Goal: Contribute content: Contribute content

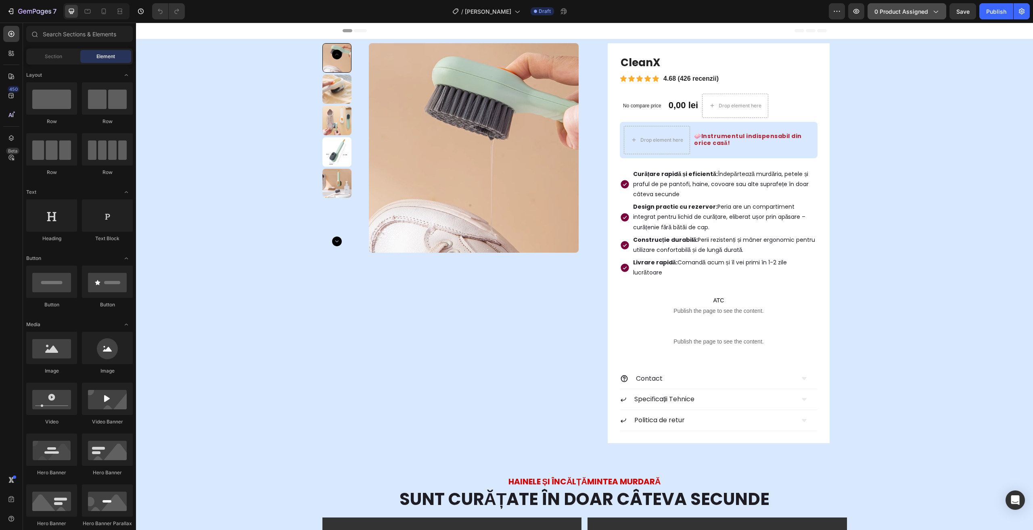
click at [919, 10] on span "0 product assigned" at bounding box center [901, 11] width 54 height 8
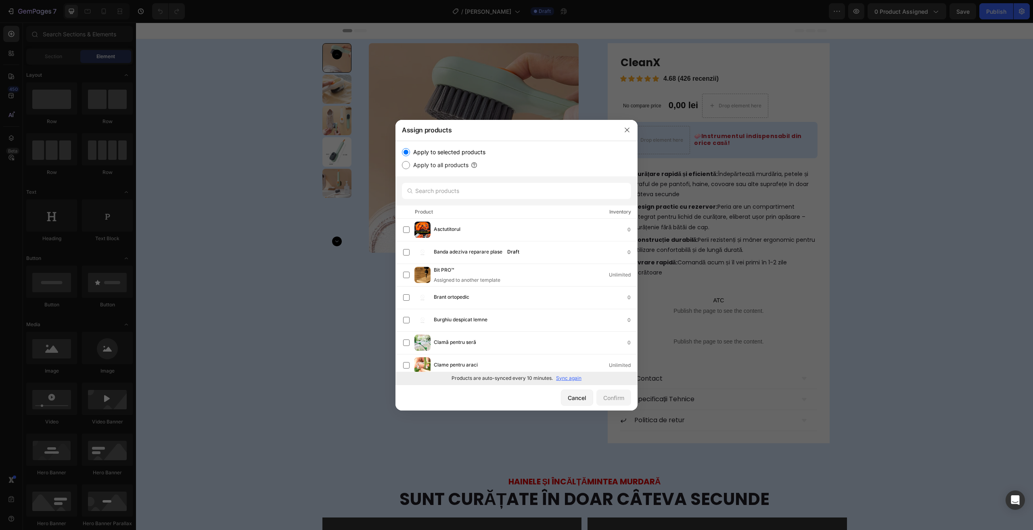
click at [568, 378] on p "Sync again" at bounding box center [568, 377] width 25 height 7
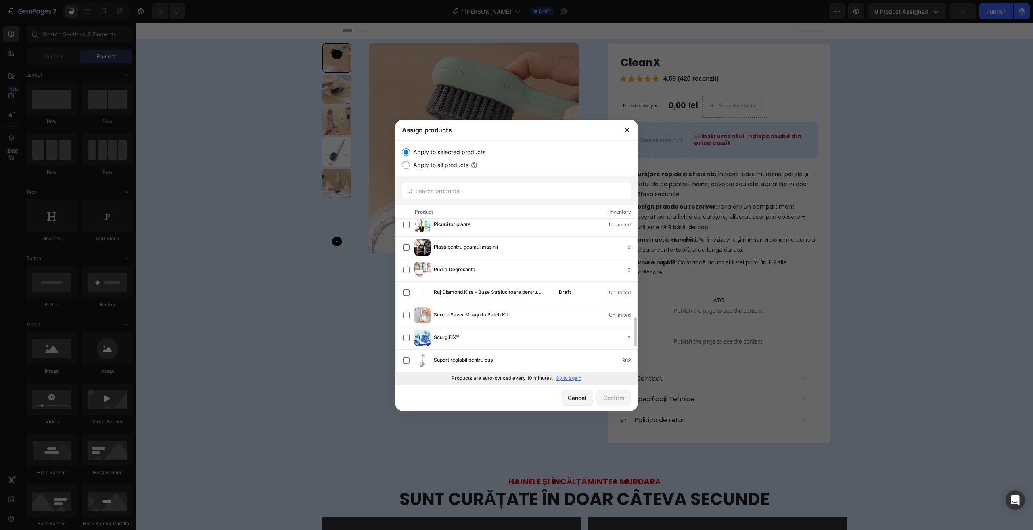
scroll to position [484, 0]
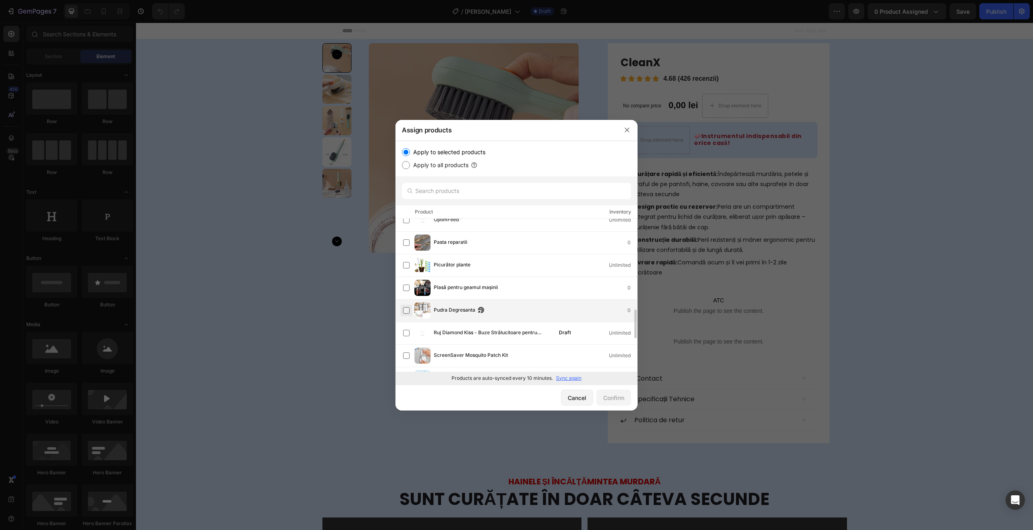
click at [405, 307] on label at bounding box center [406, 310] width 6 height 6
click at [613, 392] on button "Confirm" at bounding box center [613, 397] width 35 height 16
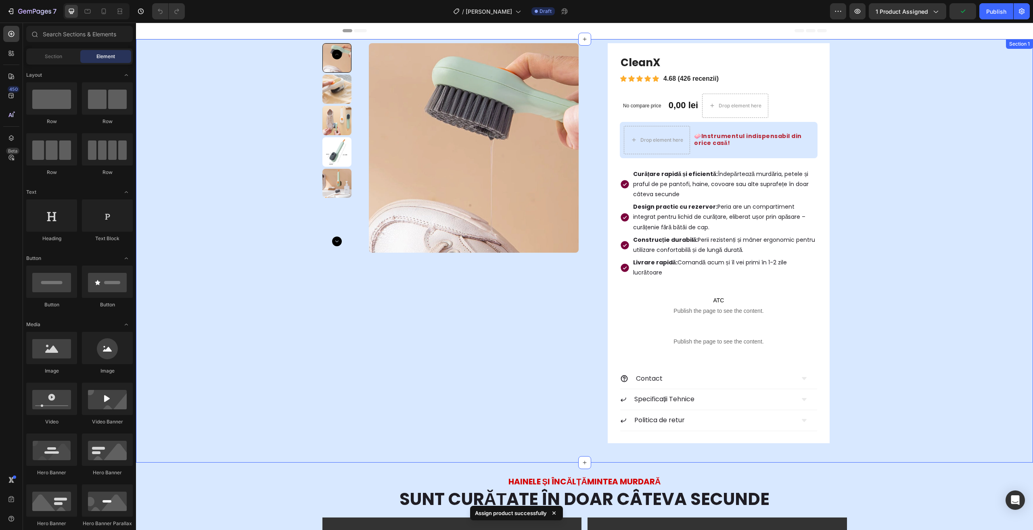
click at [379, 153] on img at bounding box center [473, 147] width 209 height 209
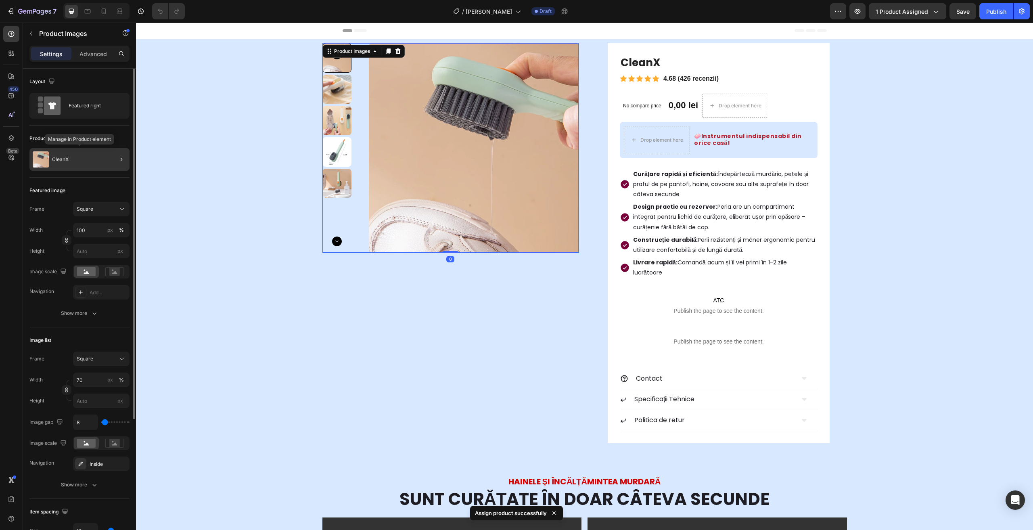
click at [79, 154] on div "CleanX" at bounding box center [79, 159] width 100 height 23
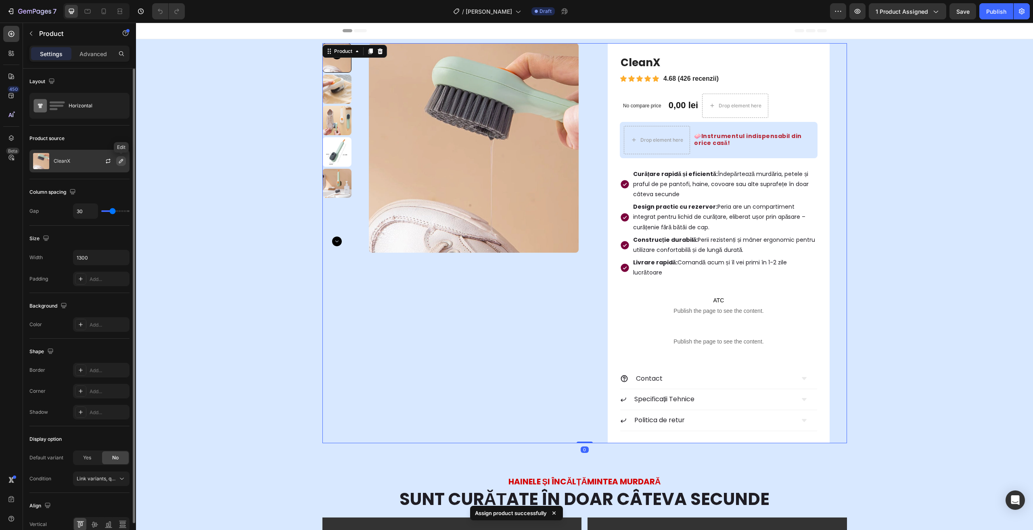
click at [119, 162] on icon "button" at bounding box center [121, 161] width 4 height 4
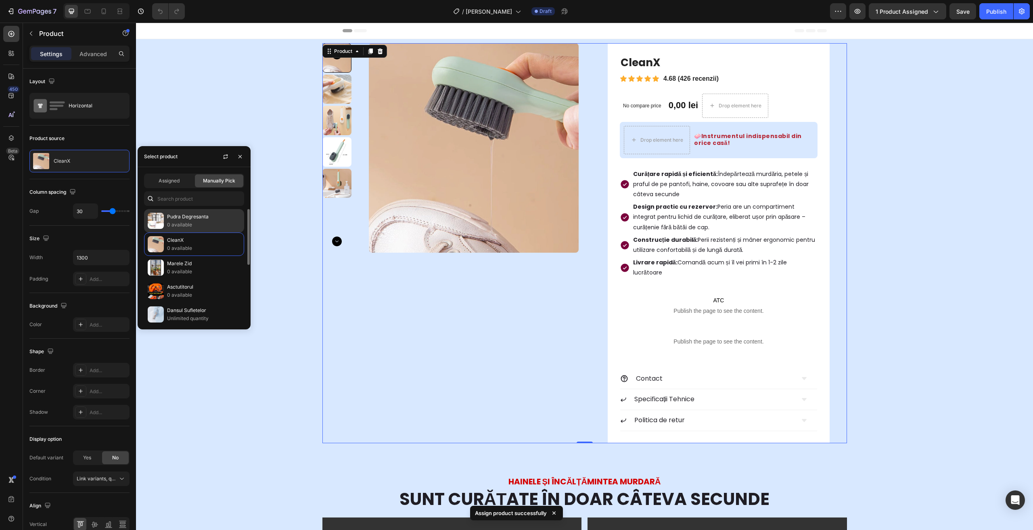
click at [197, 218] on p "Pudra Degresanta" at bounding box center [203, 217] width 73 height 8
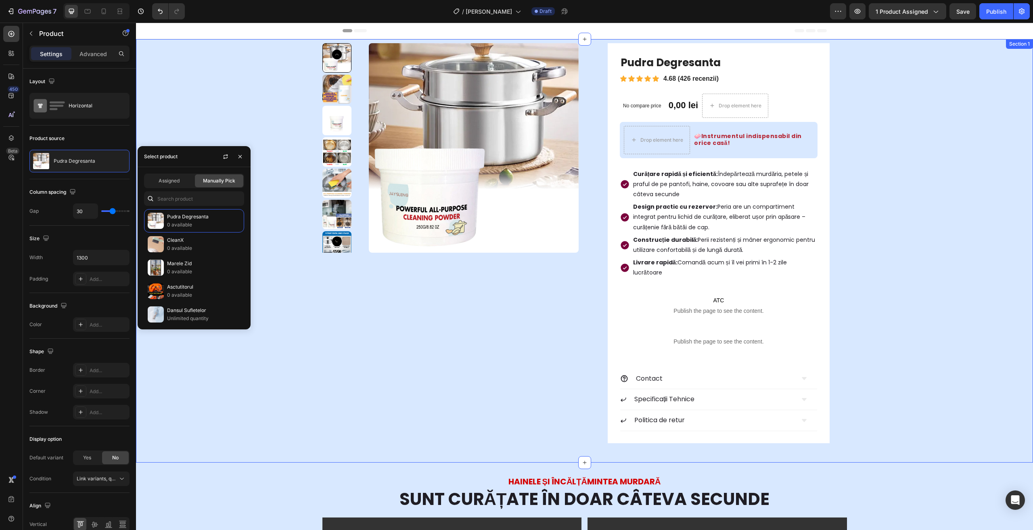
click at [277, 233] on div "Product Images Pudra Degresanta Product Title Icon Icon Icon Icon Icon Icon Lis…" at bounding box center [584, 243] width 885 height 400
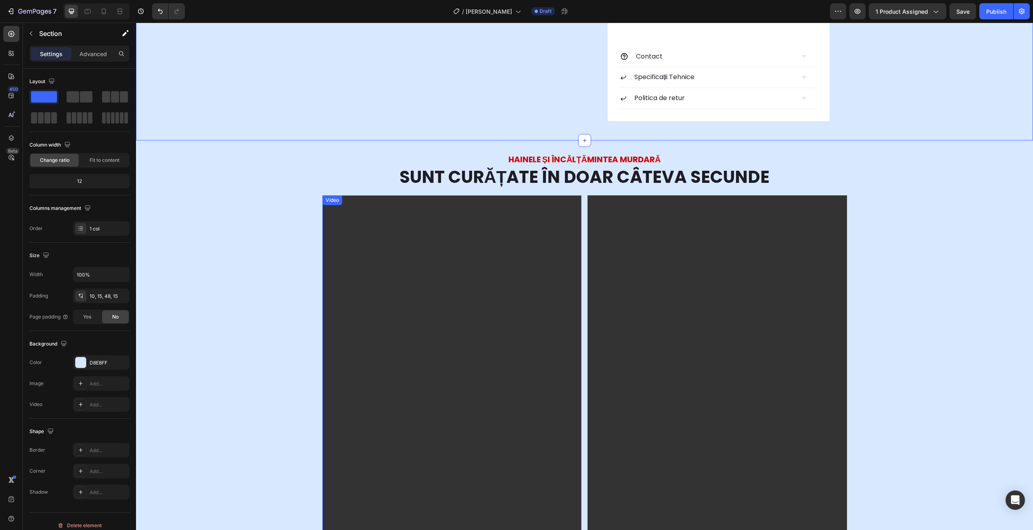
scroll to position [323, 0]
click at [415, 296] on video at bounding box center [451, 424] width 259 height 461
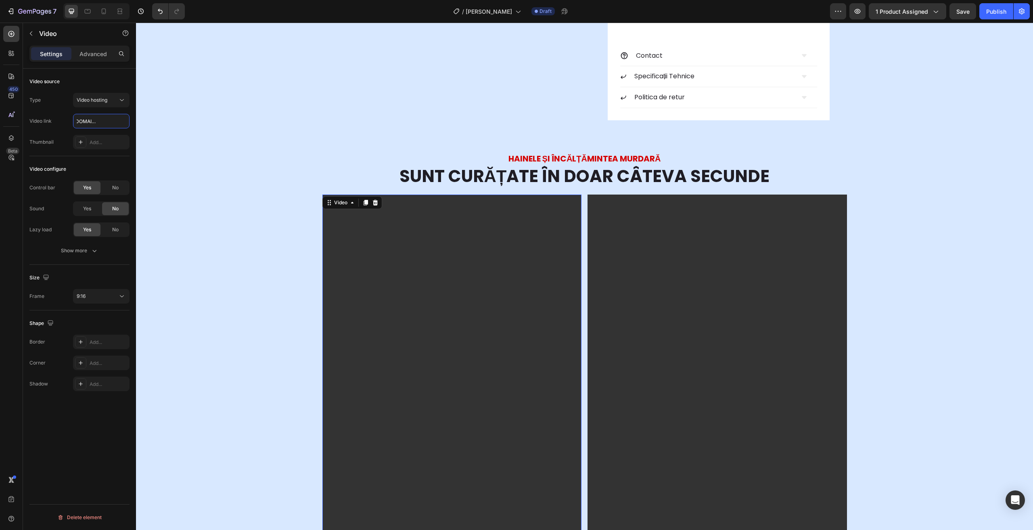
scroll to position [444, 0]
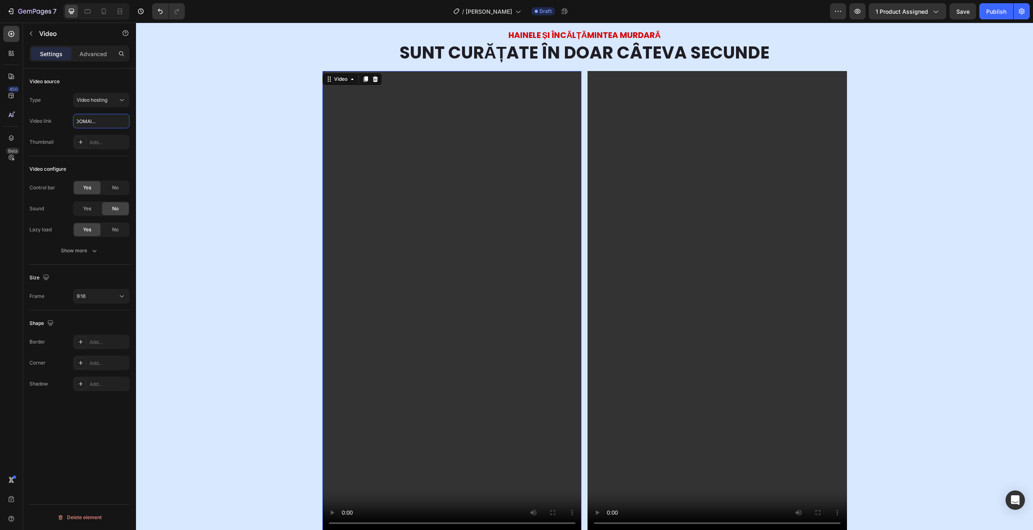
type input "[URL][DOMAIN_NAME]"
click at [647, 249] on video at bounding box center [716, 301] width 259 height 461
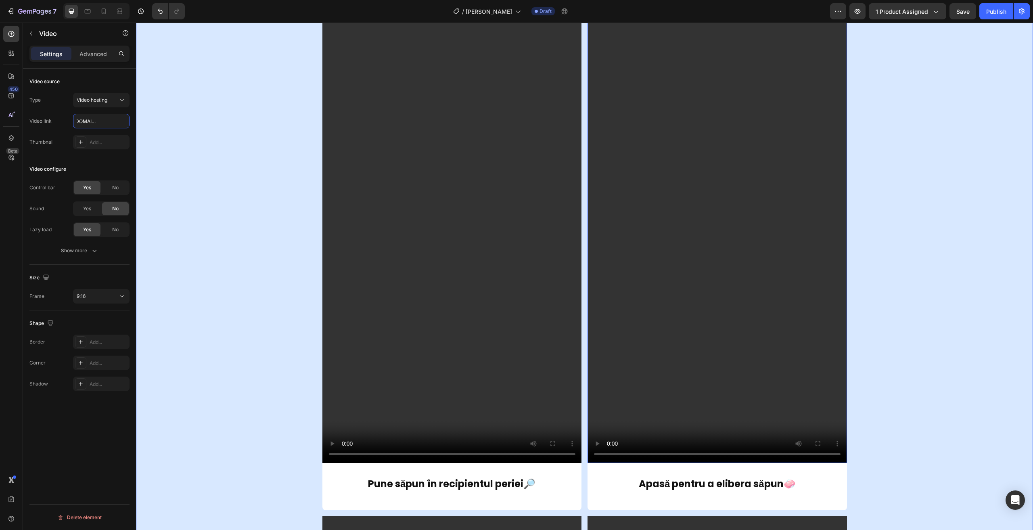
scroll to position [605, 0]
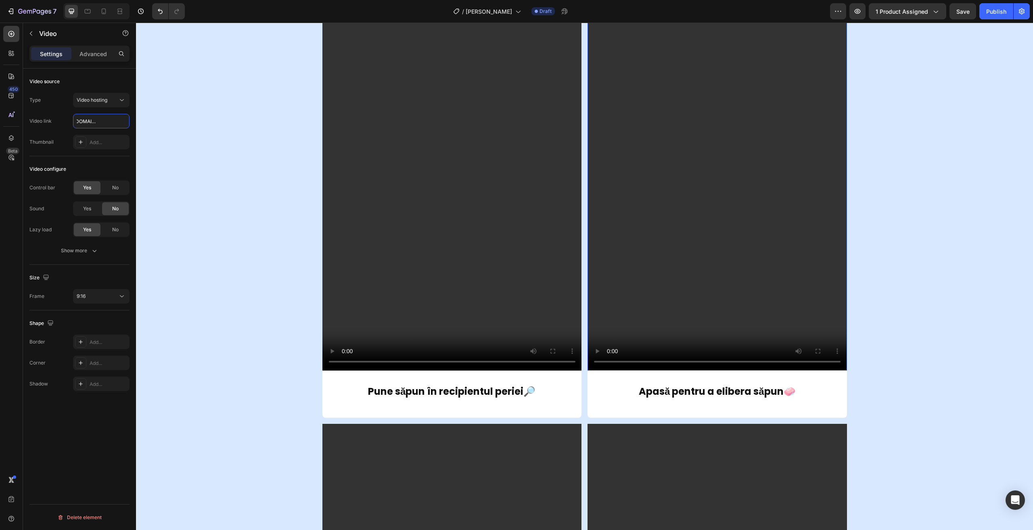
type input "[URL][DOMAIN_NAME]"
paste input "[URL][DOMAIN_NAME]"
type input "[URL][DOMAIN_NAME]"
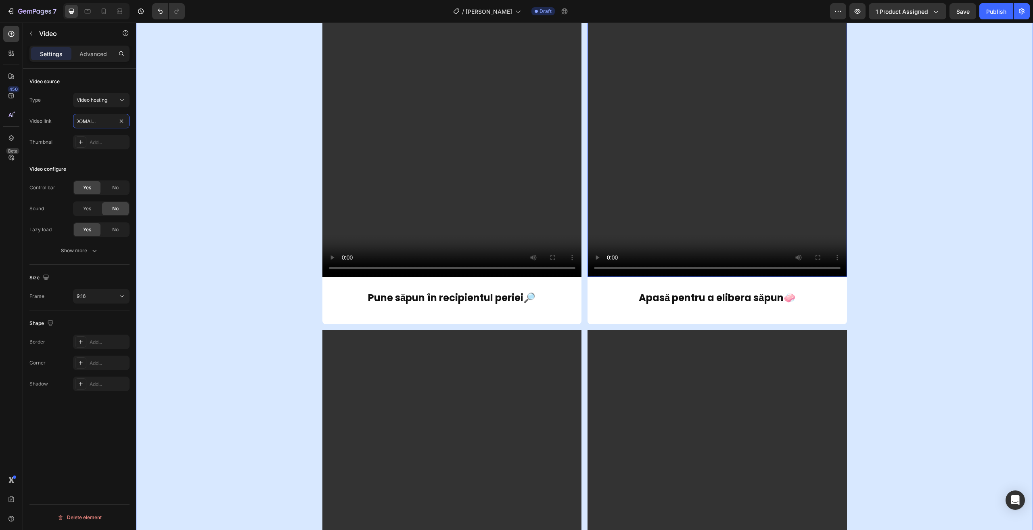
scroll to position [766, 0]
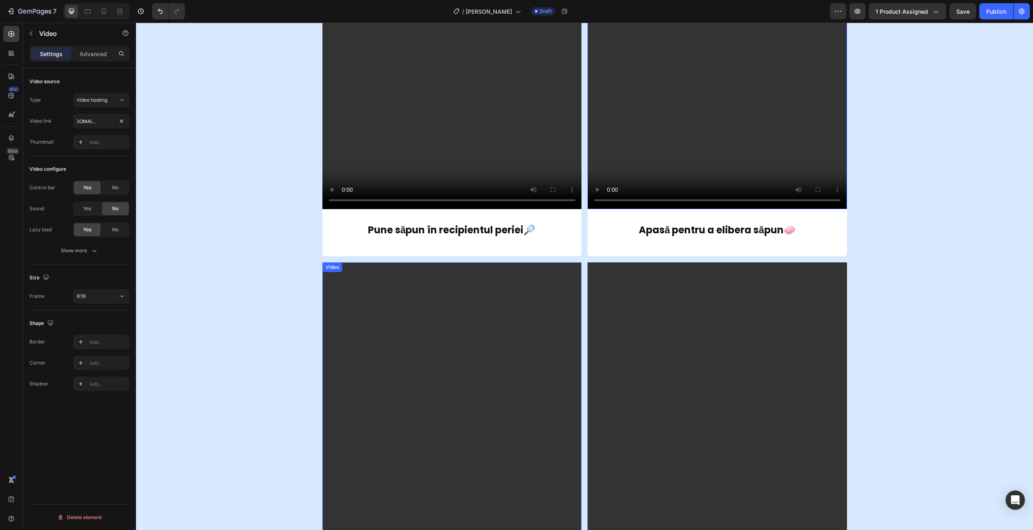
click at [426, 288] on video at bounding box center [451, 492] width 259 height 461
click at [395, 324] on video at bounding box center [451, 492] width 259 height 461
paste input "[URL][DOMAIN_NAME]"
type input "[URL][DOMAIN_NAME]"
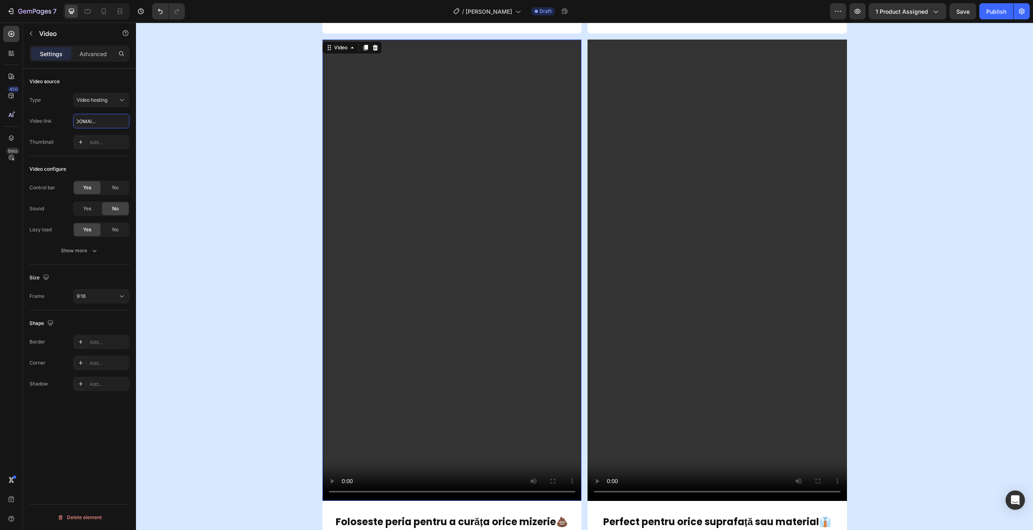
scroll to position [1008, 0]
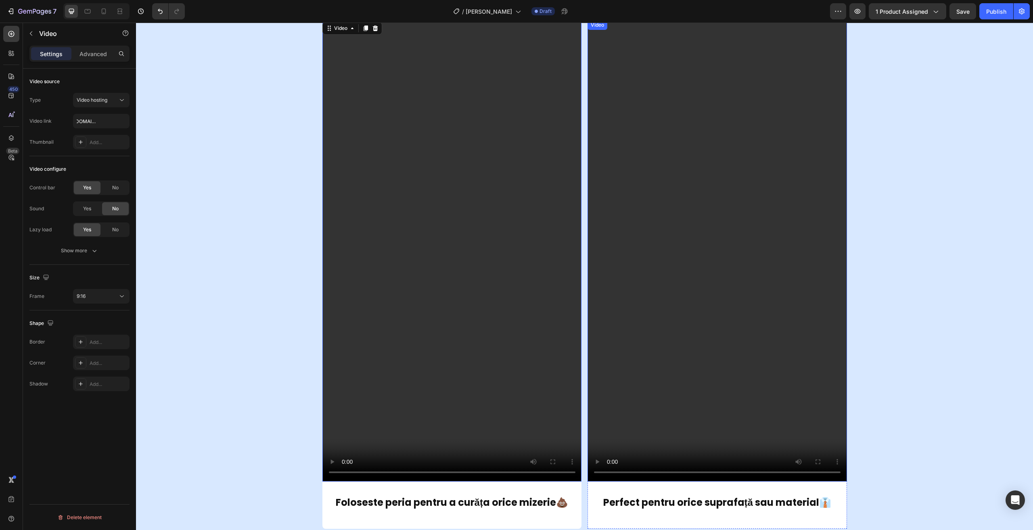
click at [693, 285] on video at bounding box center [716, 250] width 259 height 461
click at [640, 311] on video at bounding box center [716, 250] width 259 height 461
type input "[URL][DOMAIN_NAME]"
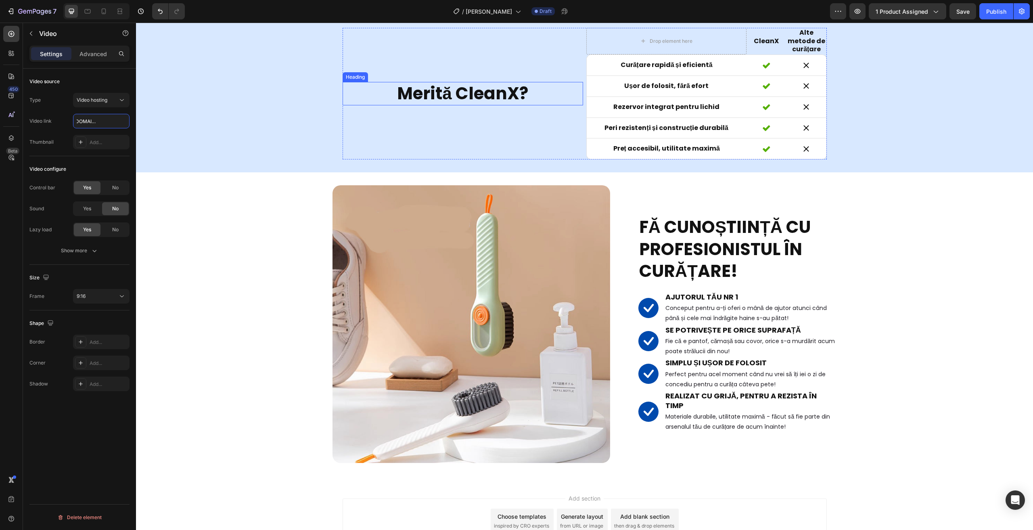
scroll to position [1749, 0]
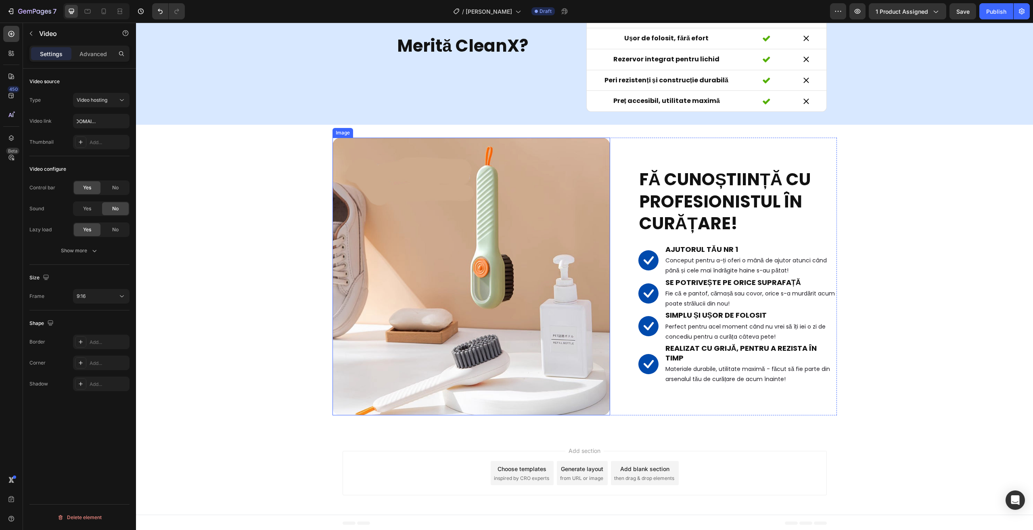
click at [428, 272] on img at bounding box center [471, 277] width 278 height 278
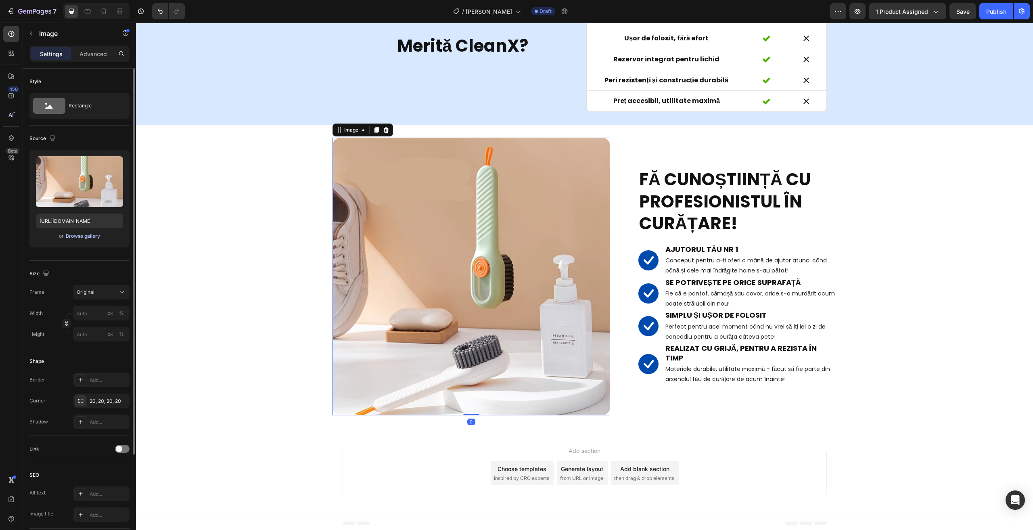
click at [94, 237] on div "Browse gallery" at bounding box center [83, 235] width 34 height 7
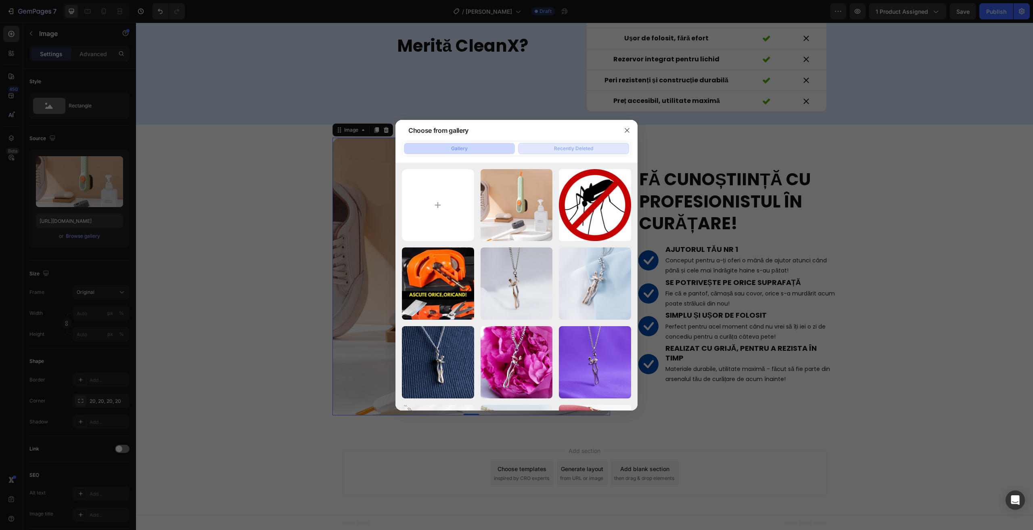
click at [553, 148] on button "Recently Deleted" at bounding box center [573, 148] width 111 height 11
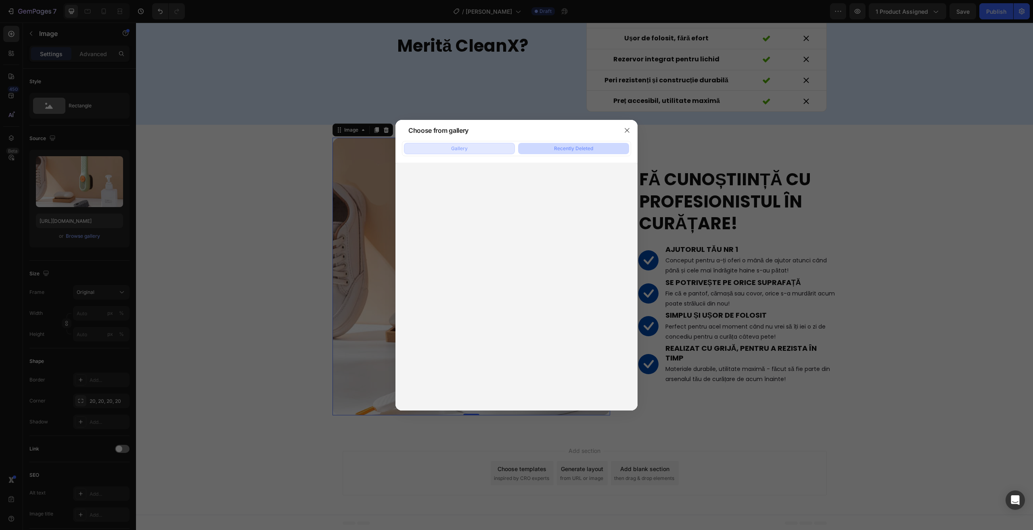
click at [481, 145] on button "Gallery" at bounding box center [459, 148] width 111 height 11
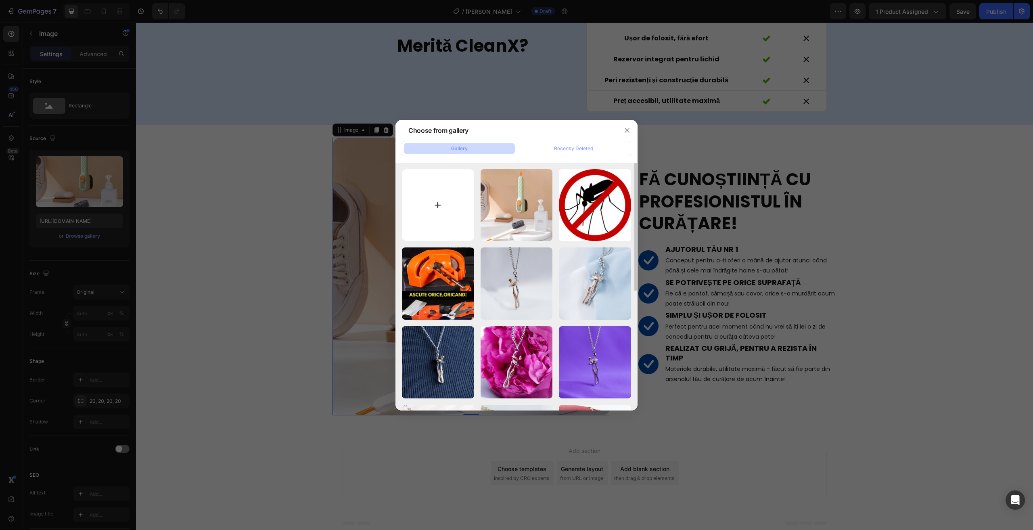
click at [432, 202] on input "file" at bounding box center [438, 205] width 72 height 72
type input "C:\fakepath\masuratori (6).png"
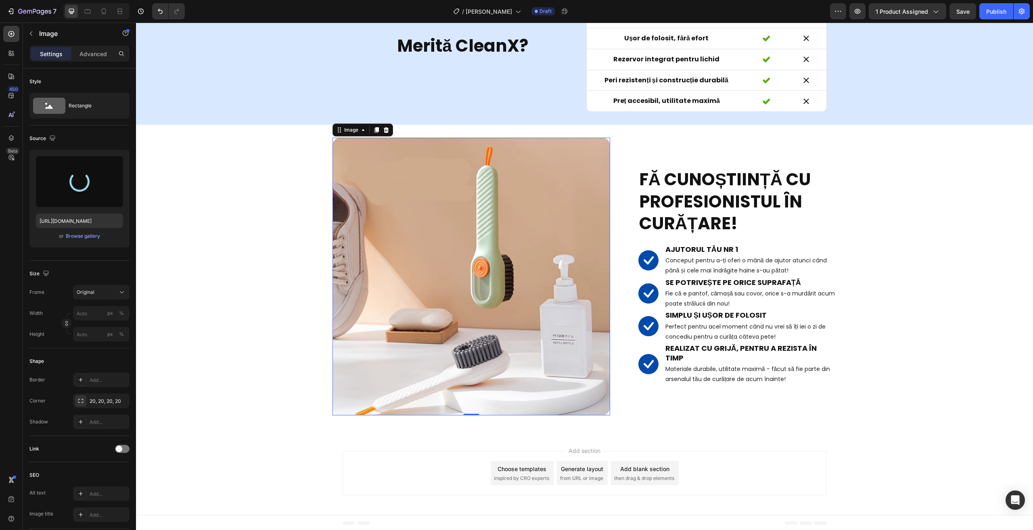
type input "[URL][DOMAIN_NAME]"
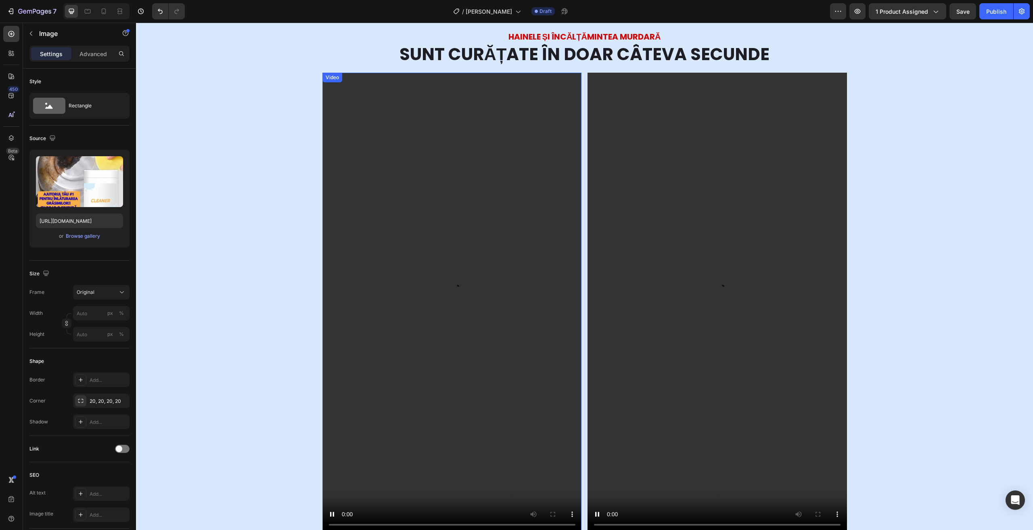
scroll to position [323, 0]
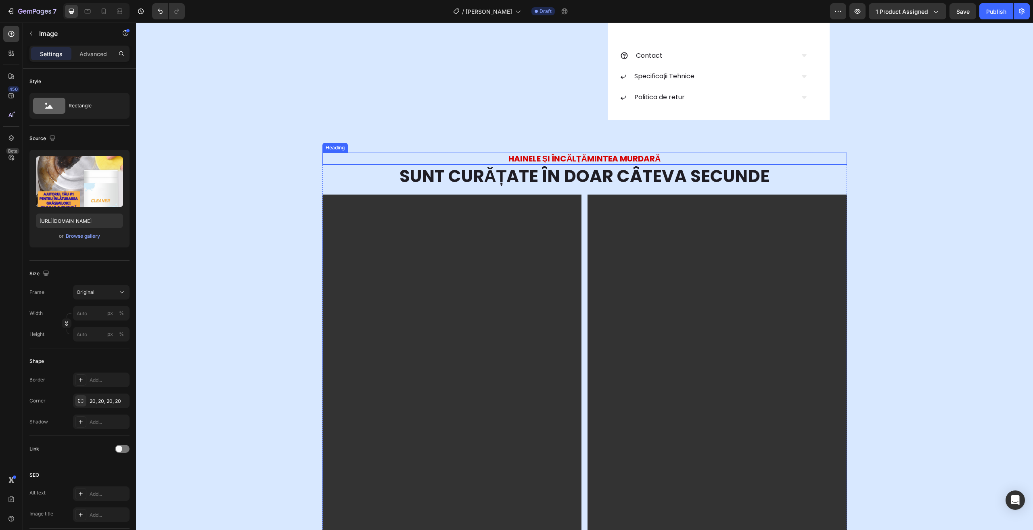
click at [507, 156] on h2 "HAINELE ȘI ÎNCĂLȚĂMINTEA MURDARĂ" at bounding box center [584, 158] width 524 height 12
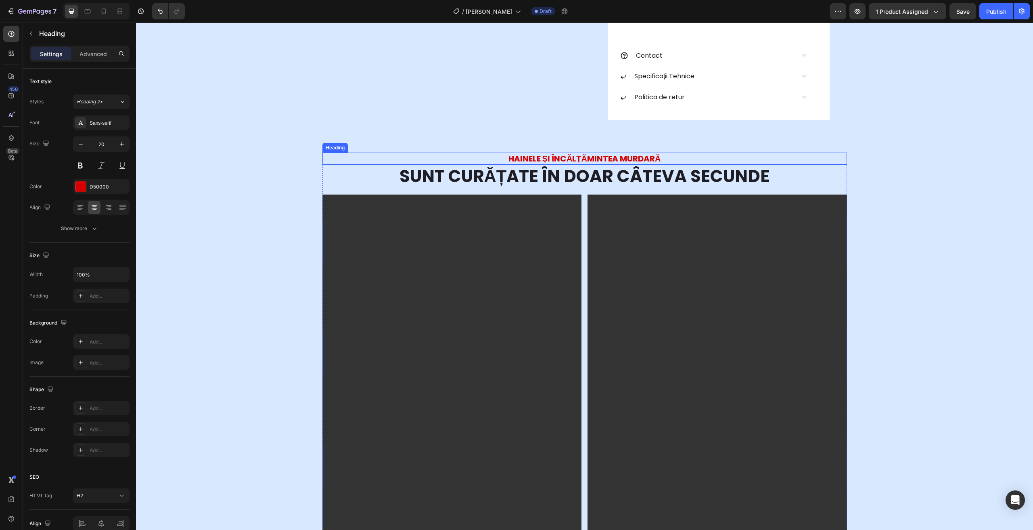
click at [507, 156] on h2 "HAINELE ȘI ÎNCĂLȚĂMINTEA MURDARĂ" at bounding box center [584, 158] width 524 height 12
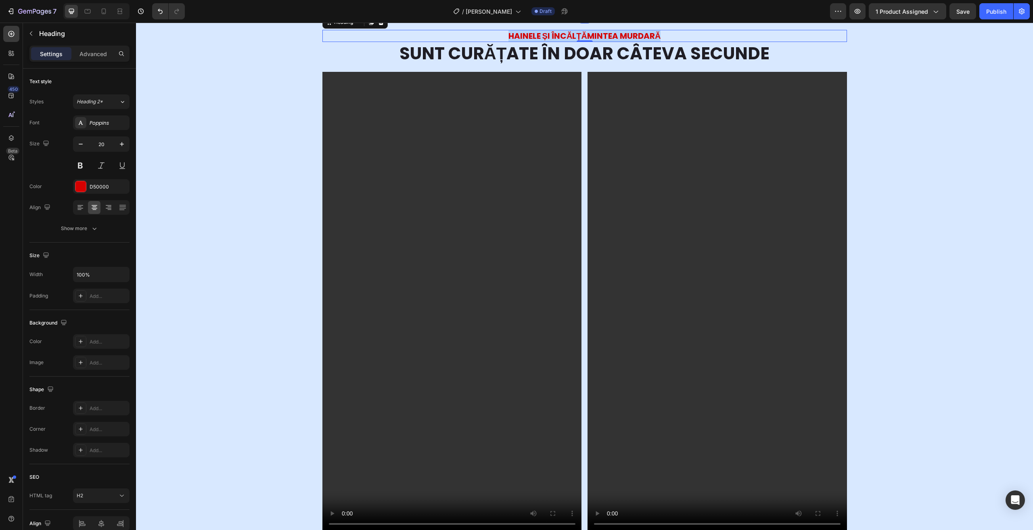
scroll to position [365, 0]
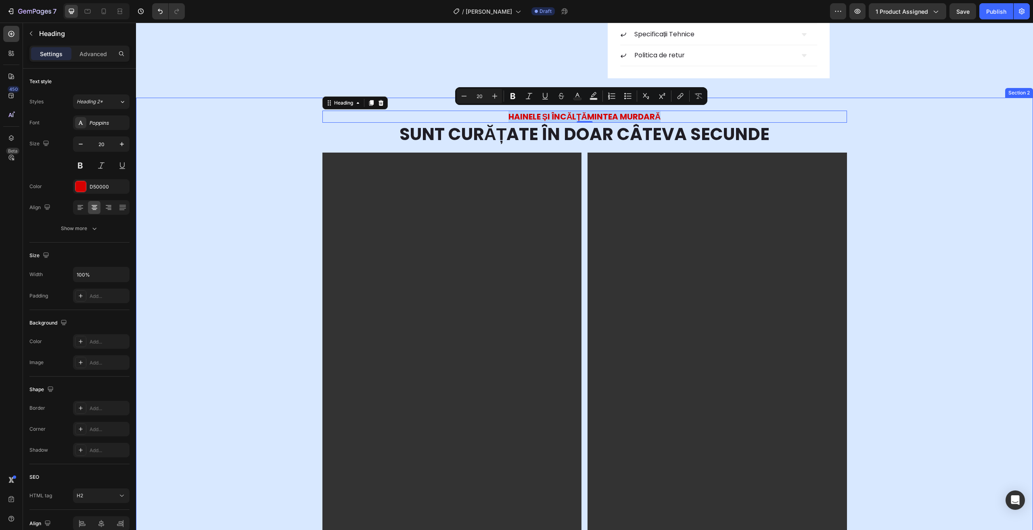
click at [569, 114] on p "HAINELE ȘI ÎNCĂLȚĂMINTEA MURDARĂ" at bounding box center [584, 116] width 523 height 10
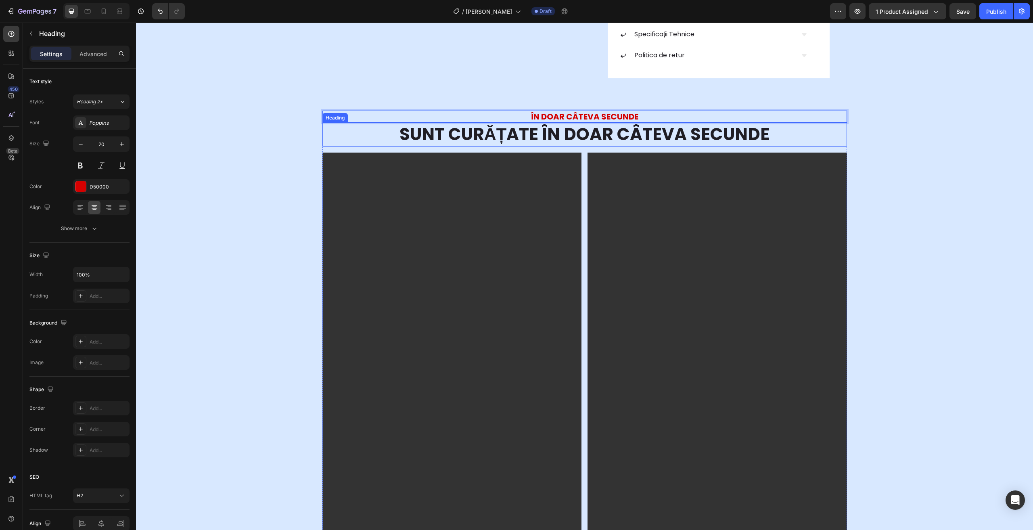
click at [552, 132] on h2 "SUNT CURĂȚATE ÎN DOAR CÂTEVA SECUNDE" at bounding box center [584, 135] width 524 height 24
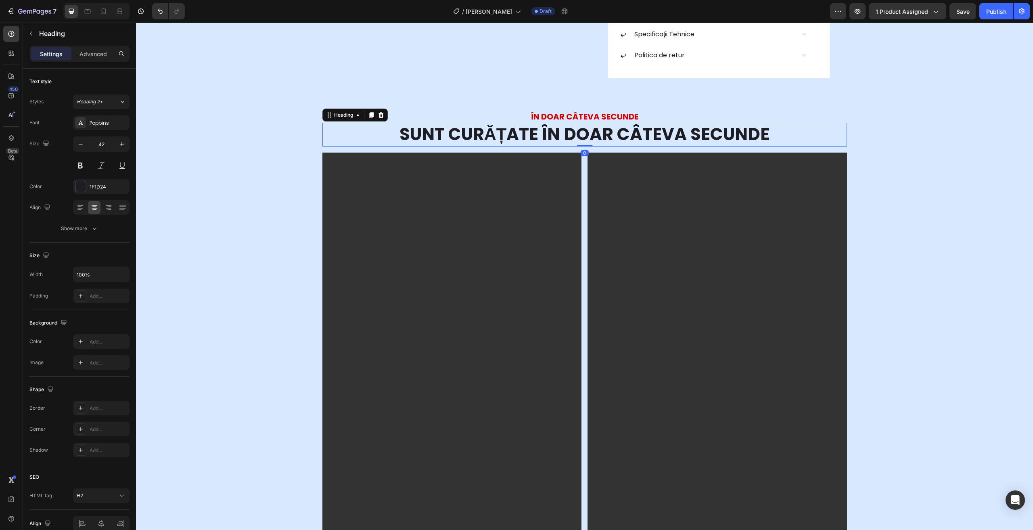
click at [552, 132] on h2 "SUNT CURĂȚATE ÎN DOAR CÂTEVA SECUNDE" at bounding box center [584, 135] width 524 height 24
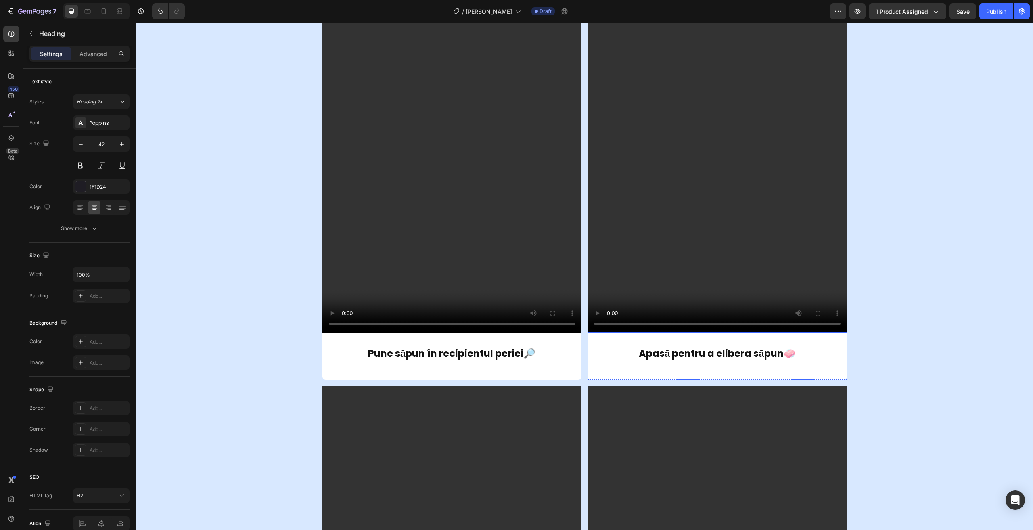
scroll to position [647, 0]
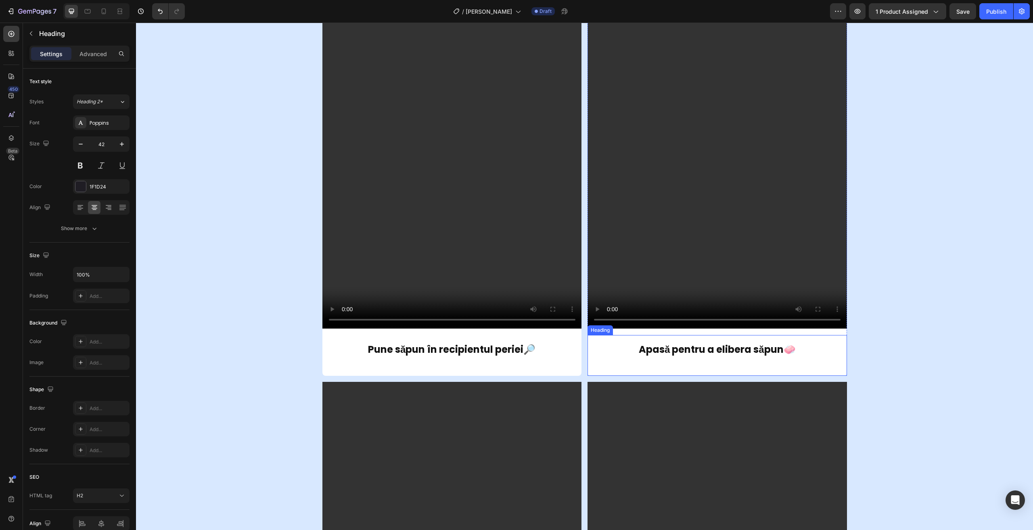
click at [638, 348] on h2 "Apasă pentru a elibera săpun🧼" at bounding box center [716, 355] width 259 height 41
click at [642, 348] on p "Apasă pentru a elibera săpun🧼" at bounding box center [716, 349] width 243 height 13
drag, startPoint x: 634, startPoint y: 348, endPoint x: 778, endPoint y: 351, distance: 144.0
click at [778, 351] on p "Apasă pentru a elibera săpun🧼" at bounding box center [716, 349] width 243 height 13
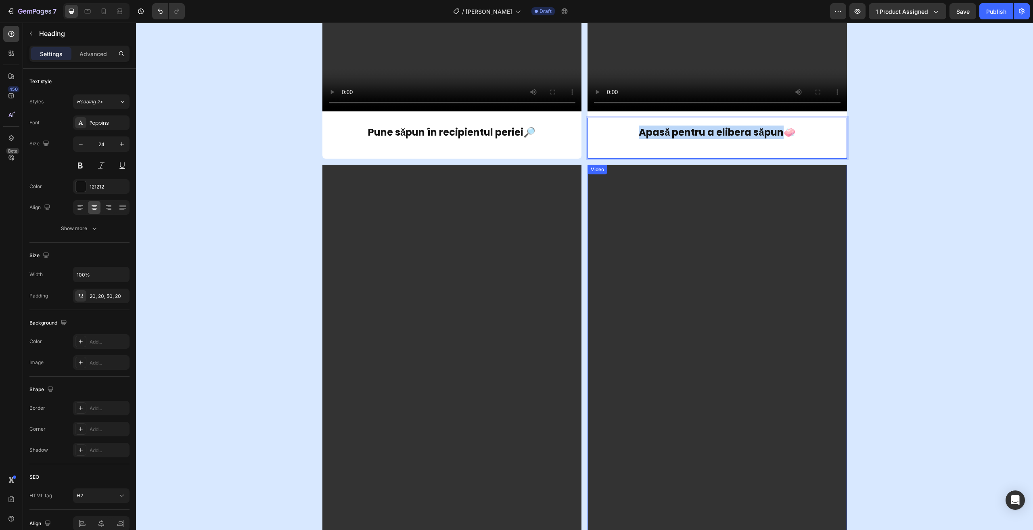
scroll to position [849, 0]
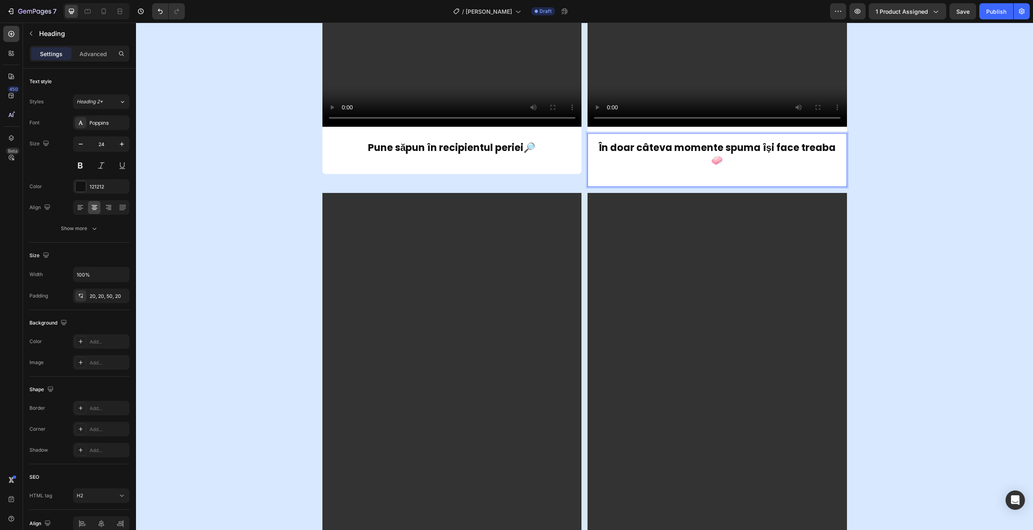
click at [727, 162] on p "În doar câteva momente spuma își face treaba🧼" at bounding box center [716, 153] width 243 height 25
click at [797, 150] on p "În doar câteva momente spuma își face treaba🧼" at bounding box center [716, 153] width 243 height 25
click at [901, 215] on div "ÎN DOAR CÂTEVA SECUNDE Heading GRĂSIMEA DISPARE Heading Video Pune săpun în rec…" at bounding box center [584, 165] width 897 height 1083
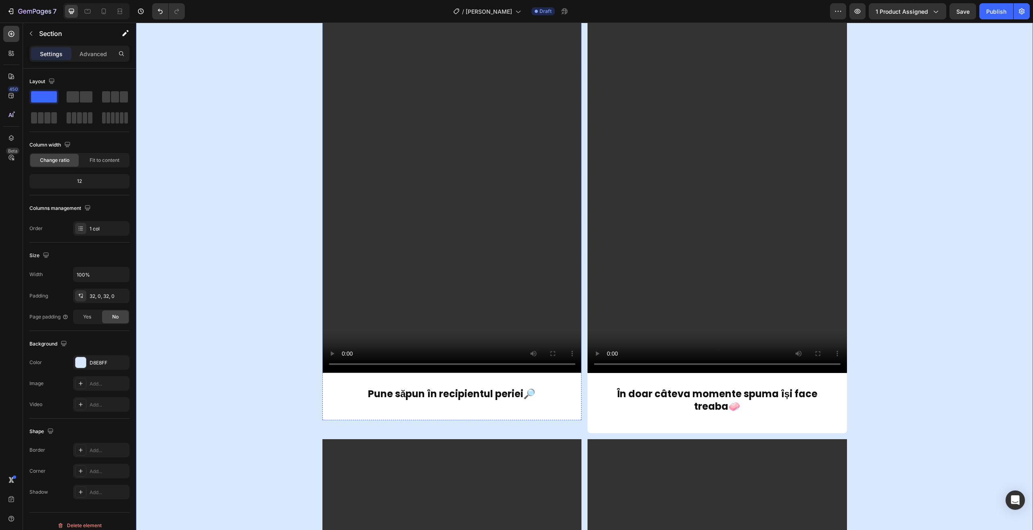
scroll to position [607, 0]
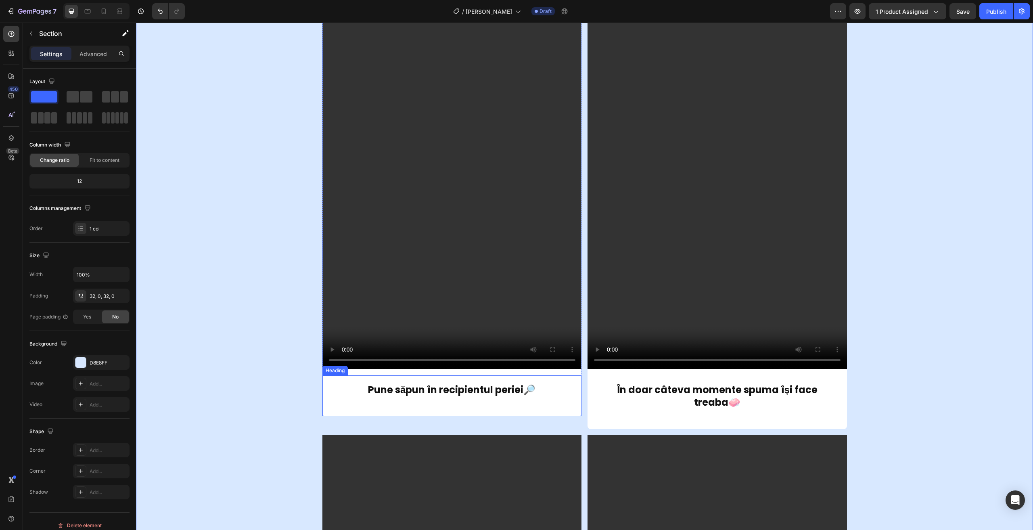
click at [508, 388] on h2 "Pune săpun în recipientul periei🔎" at bounding box center [451, 395] width 259 height 41
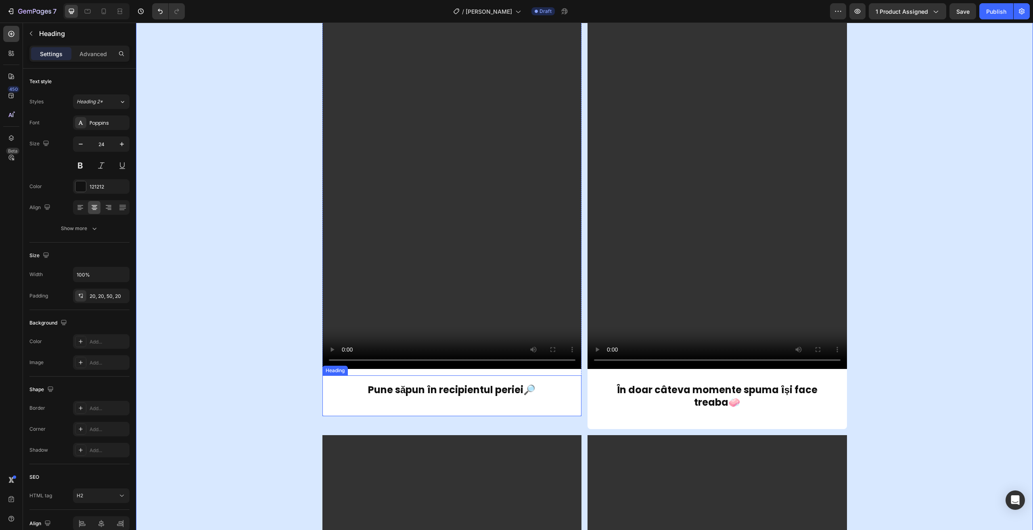
click at [508, 388] on h2 "Pune săpun în recipientul periei🔎" at bounding box center [451, 395] width 259 height 41
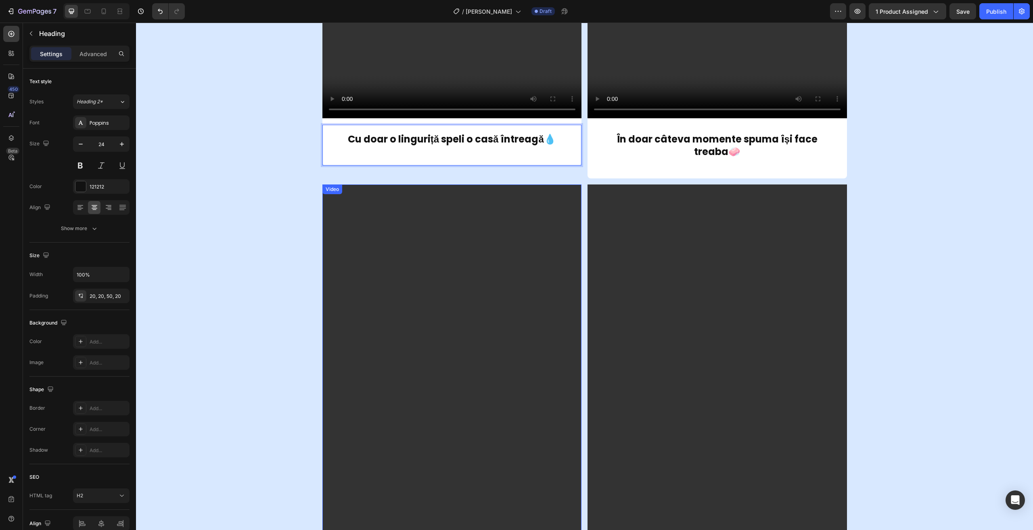
scroll to position [1091, 0]
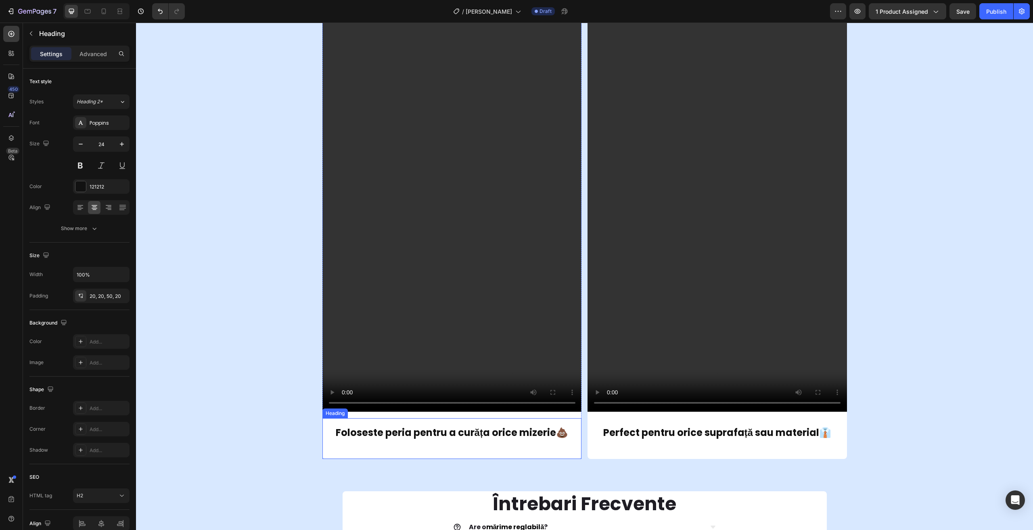
click at [546, 430] on h2 "Foloseste peria pentru a curăța orice mizerie💩" at bounding box center [451, 438] width 259 height 41
click at [545, 430] on h2 "Foloseste peria pentru a curăța orice mizerie💩" at bounding box center [451, 438] width 259 height 41
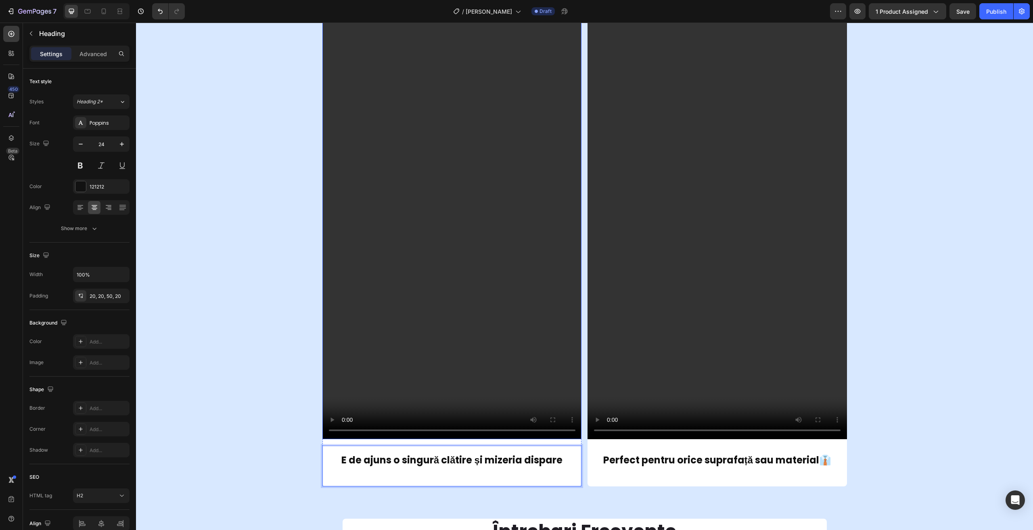
scroll to position [1212, 0]
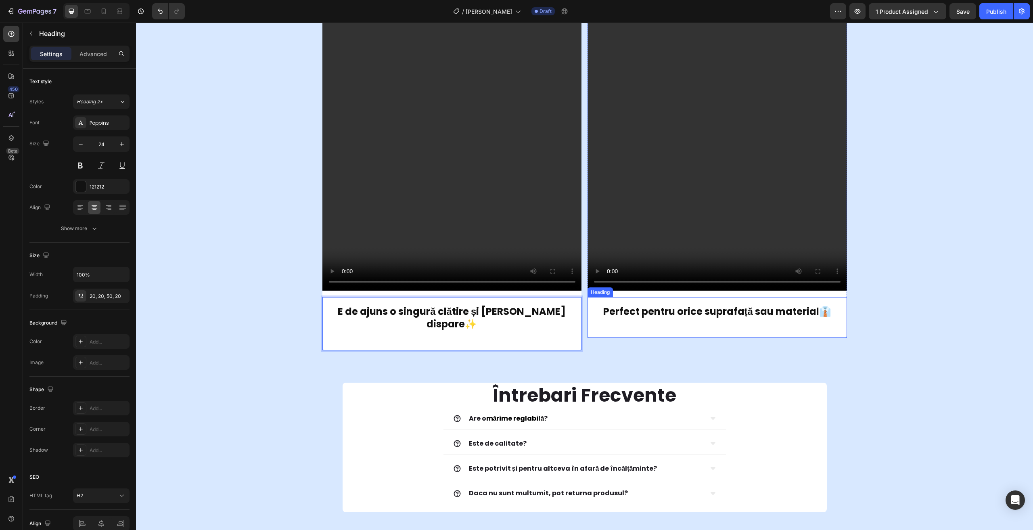
click at [605, 311] on h2 "Perfect pentru orice suprafață sau material👔" at bounding box center [716, 317] width 259 height 41
click at [602, 310] on h2 "Perfect pentru orice suprafață sau material👔" at bounding box center [716, 317] width 259 height 41
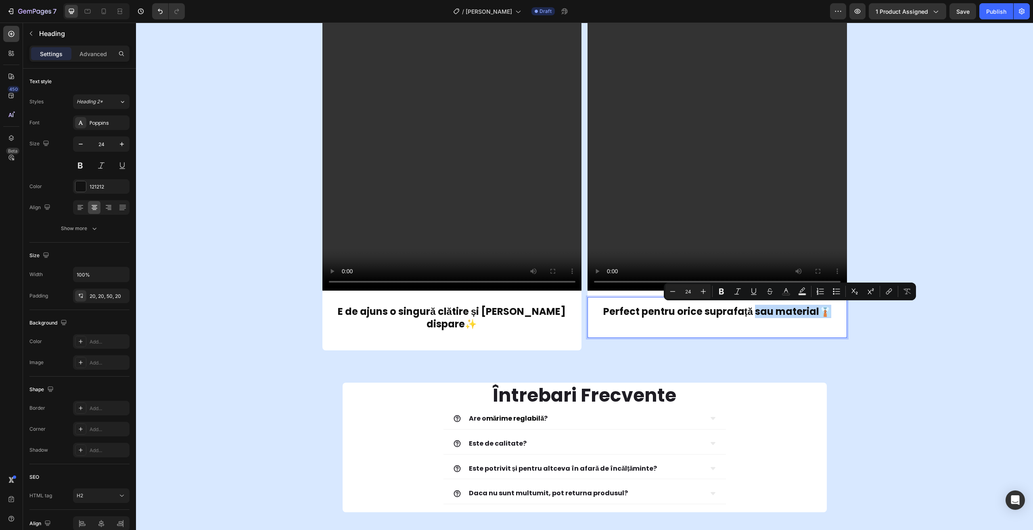
drag, startPoint x: 751, startPoint y: 310, endPoint x: 828, endPoint y: 309, distance: 77.5
click at [828, 309] on p "Perfect pentru orice suprafață sau material👔" at bounding box center [716, 311] width 243 height 13
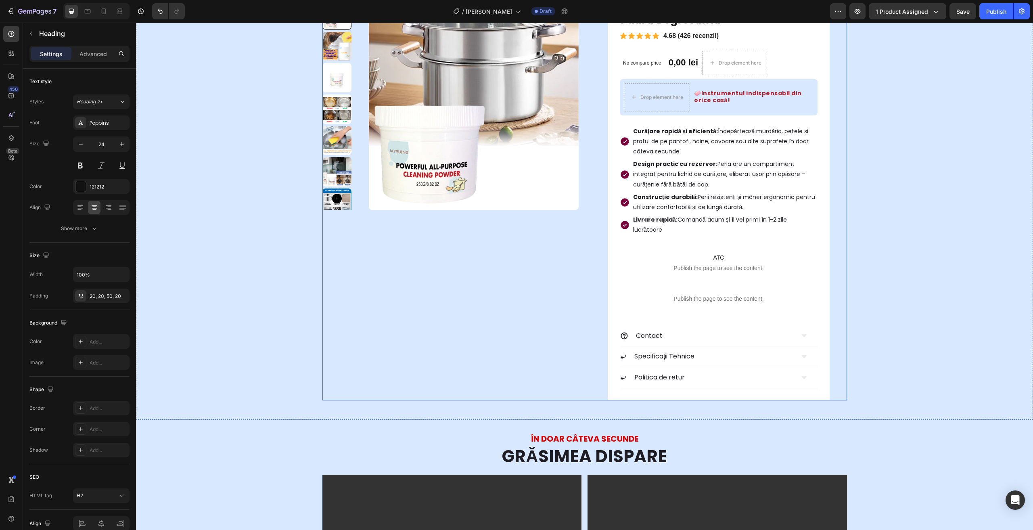
scroll to position [0, 0]
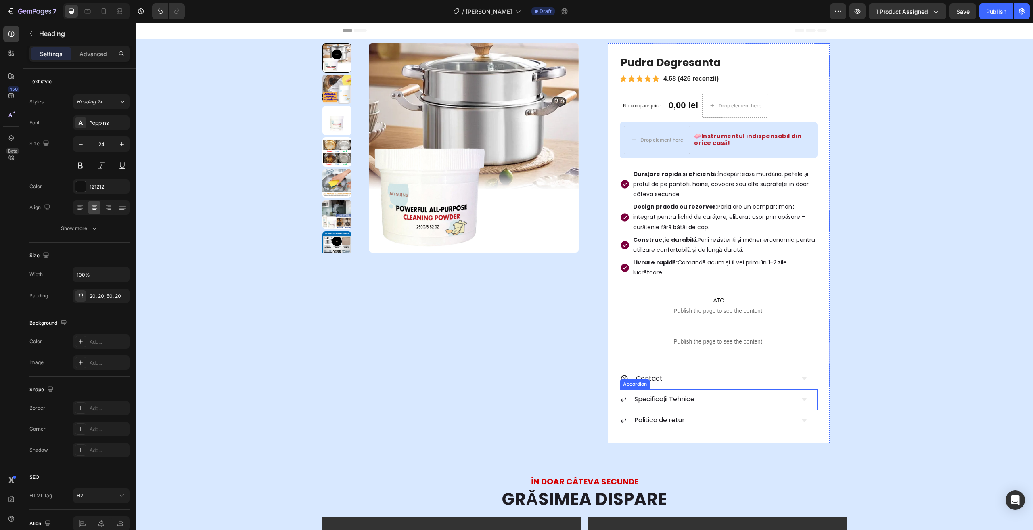
click at [719, 398] on div "Specificații Tehnice" at bounding box center [707, 399] width 174 height 14
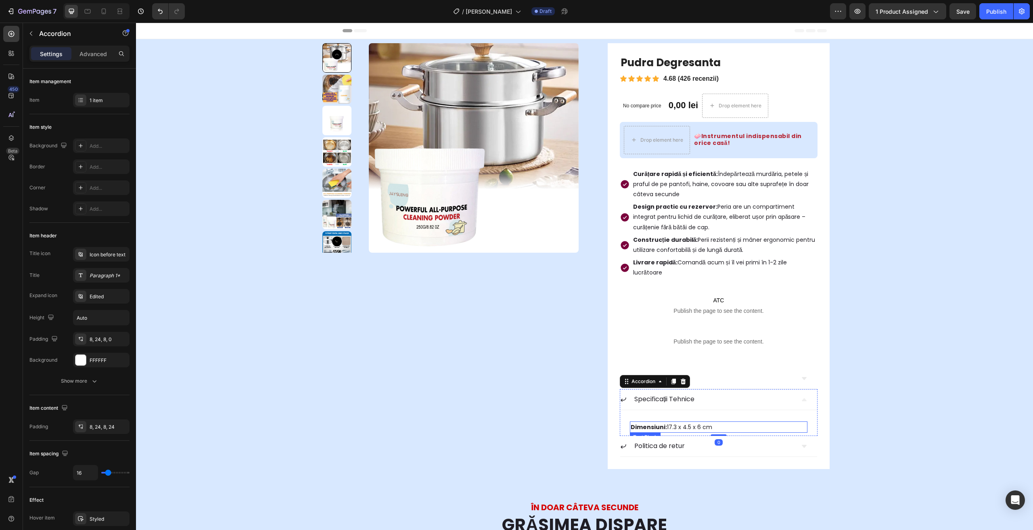
click at [661, 425] on strong "Dimensiuni:" at bounding box center [648, 427] width 36 height 8
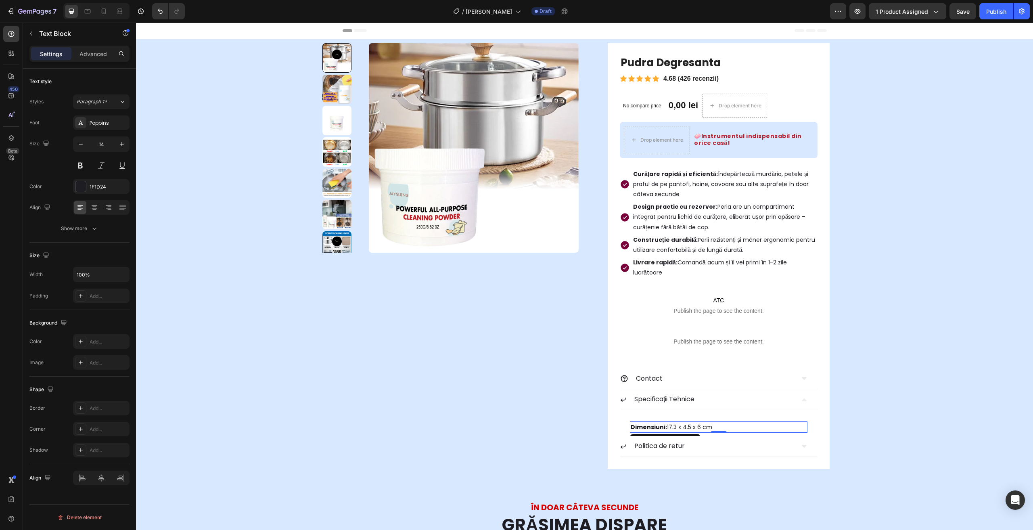
click at [660, 426] on strong "Dimensiuni:" at bounding box center [648, 427] width 36 height 8
drag, startPoint x: 660, startPoint y: 426, endPoint x: 628, endPoint y: 424, distance: 31.5
click at [630, 424] on strong "Dimensiuni:" at bounding box center [648, 427] width 36 height 8
drag, startPoint x: 659, startPoint y: 425, endPoint x: 701, endPoint y: 428, distance: 41.6
click at [701, 428] on p "Cantitate: 17.3 x 4.5 x 6 cm" at bounding box center [718, 427] width 176 height 10
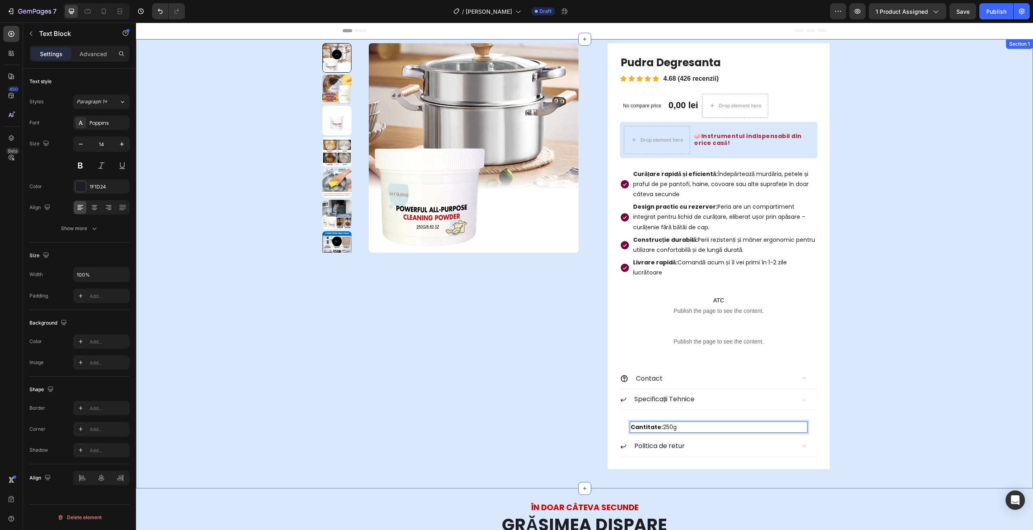
click at [907, 393] on div "Product Images Pudra Degresanta Product Title Icon Icon Icon Icon Icon Icon Lis…" at bounding box center [584, 256] width 885 height 426
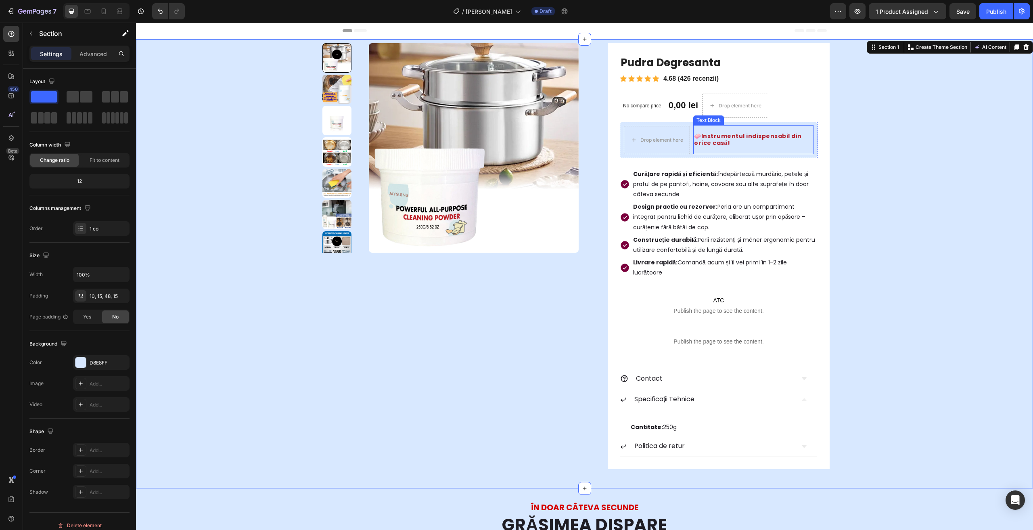
click at [694, 135] on strong "🧼Instrumentul indispensabil din orice casă!" at bounding box center [748, 139] width 108 height 15
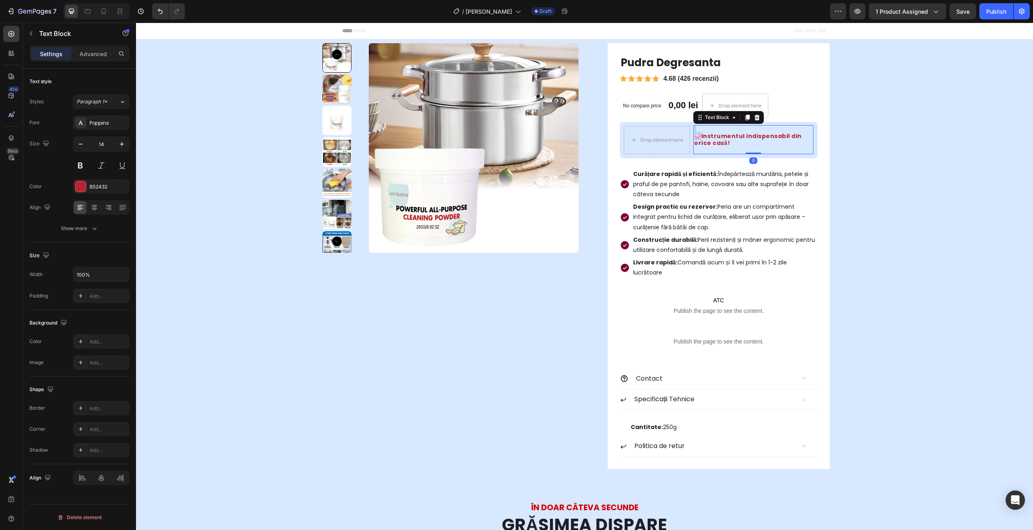
click at [694, 135] on strong "🧼Instrumentul indispensabil din orice casă!" at bounding box center [748, 139] width 108 height 15
drag, startPoint x: 693, startPoint y: 135, endPoint x: 719, endPoint y: 142, distance: 26.6
click at [719, 142] on strong "🧼Instrumentul indispensabil din orice casă!" at bounding box center [748, 139] width 108 height 15
click at [694, 134] on strong "🧼Instrumentul indispensabil din orice casă!" at bounding box center [748, 139] width 108 height 15
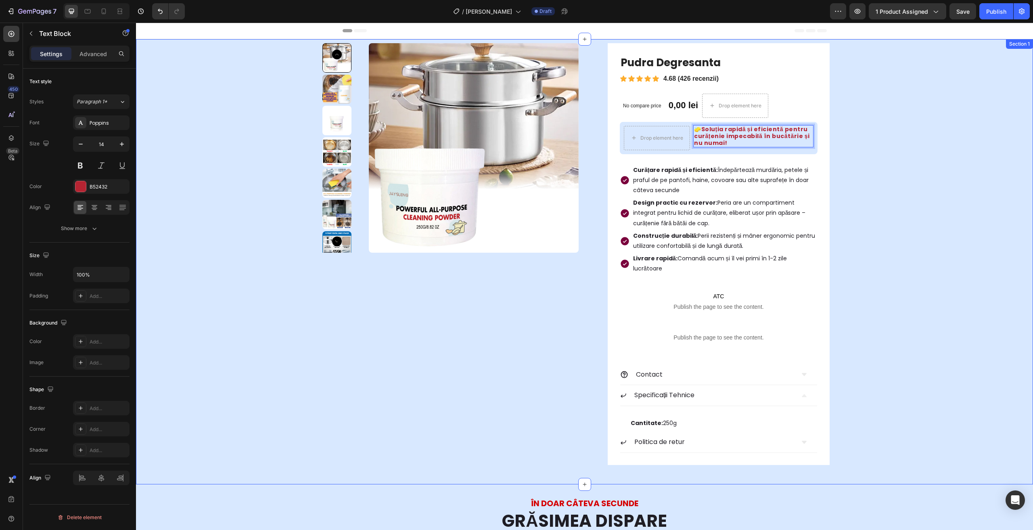
click at [891, 196] on div "Product Images Pudra Degresanta Product Title Icon Icon Icon Icon Icon Icon Lis…" at bounding box center [584, 253] width 885 height 421
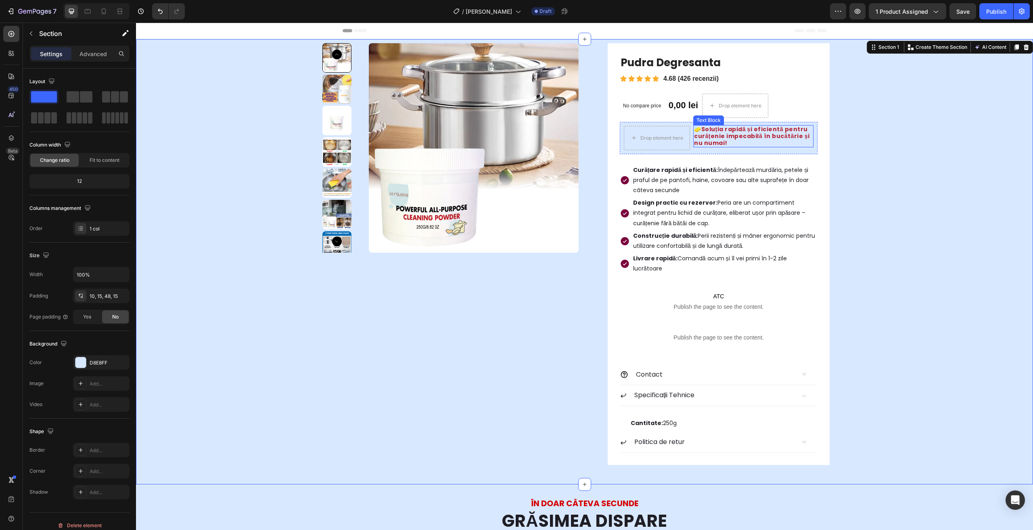
click at [694, 128] on p "🧽 Soluția rapidă și eficientă pentru curățenie impecabilă în bucătărie și nu nu…" at bounding box center [753, 136] width 119 height 21
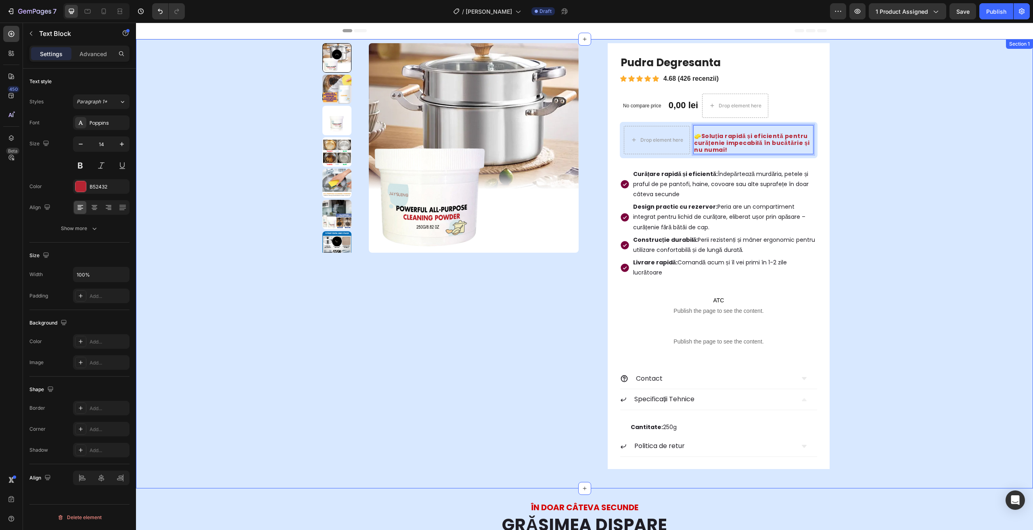
click at [924, 164] on div "Product Images Pudra Degresanta Product Title Icon Icon Icon Icon Icon Icon Lis…" at bounding box center [584, 256] width 885 height 426
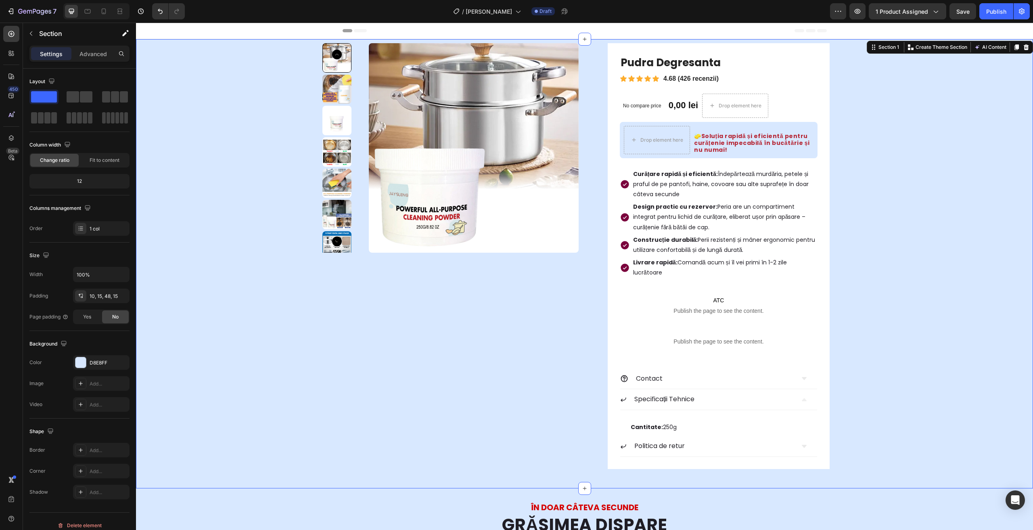
click at [897, 190] on div "Product Images Pudra Degresanta Product Title Icon Icon Icon Icon Icon Icon Lis…" at bounding box center [584, 256] width 885 height 426
click at [714, 175] on p "Curățare rapidă și eficientă: Îndepărtează murdăria, petele și praful de pe pan…" at bounding box center [724, 184] width 183 height 31
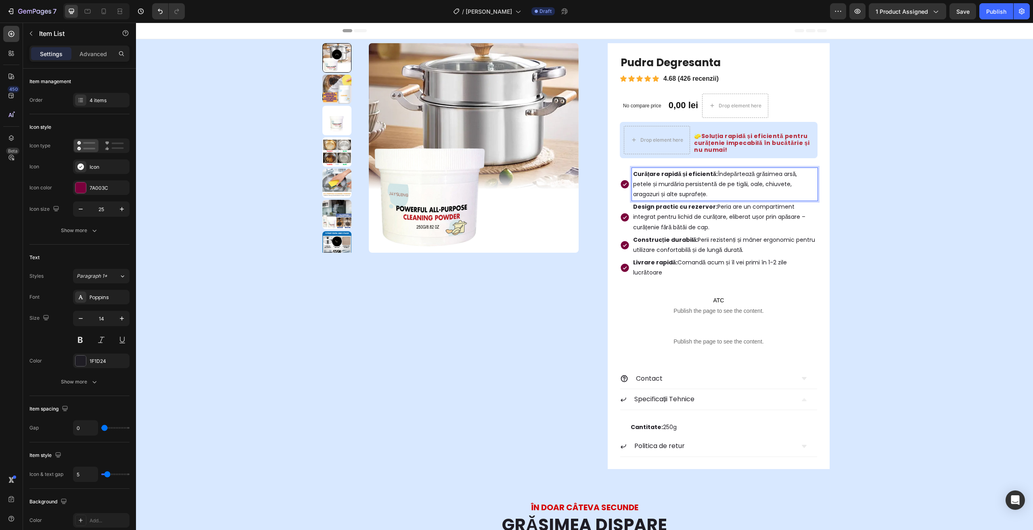
click at [751, 189] on p "Curățare rapidă și eficientă: Îndepărtează grăsimea arsă, petele și murdăria pe…" at bounding box center [724, 184] width 183 height 31
click at [745, 188] on p "Curățare rapidă și eficientă: Îndepărtează grăsimea arsă, petele și murdăria pe…" at bounding box center [724, 184] width 183 height 31
click at [660, 217] on p "Design practic cu rezervor: Peria are un compartiment integrat pentru lichid de…" at bounding box center [724, 217] width 183 height 31
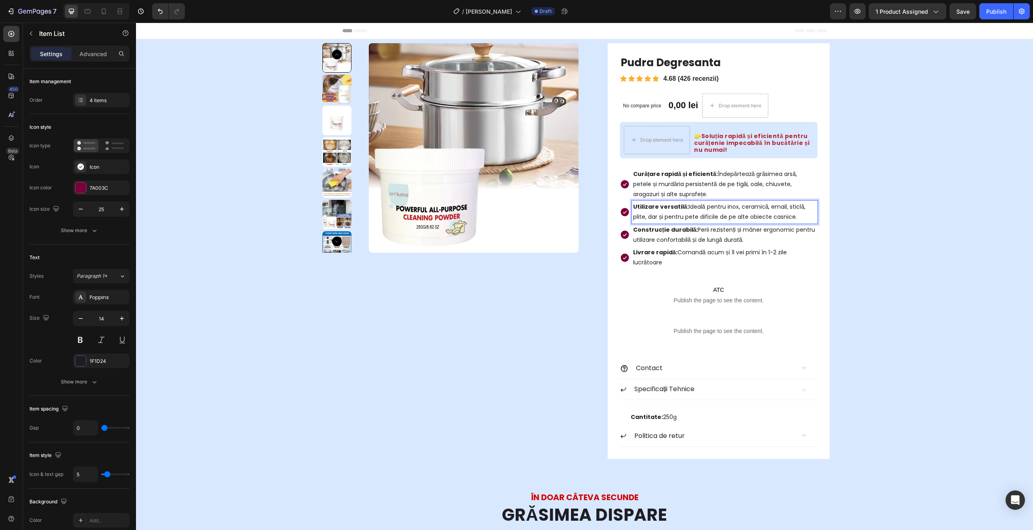
click at [653, 230] on strong "Construcție durabilă:" at bounding box center [665, 229] width 65 height 8
click at [886, 286] on div "Product Images Pudra Degresanta Product Title Icon Icon Icon Icon Icon Icon Lis…" at bounding box center [584, 250] width 885 height 415
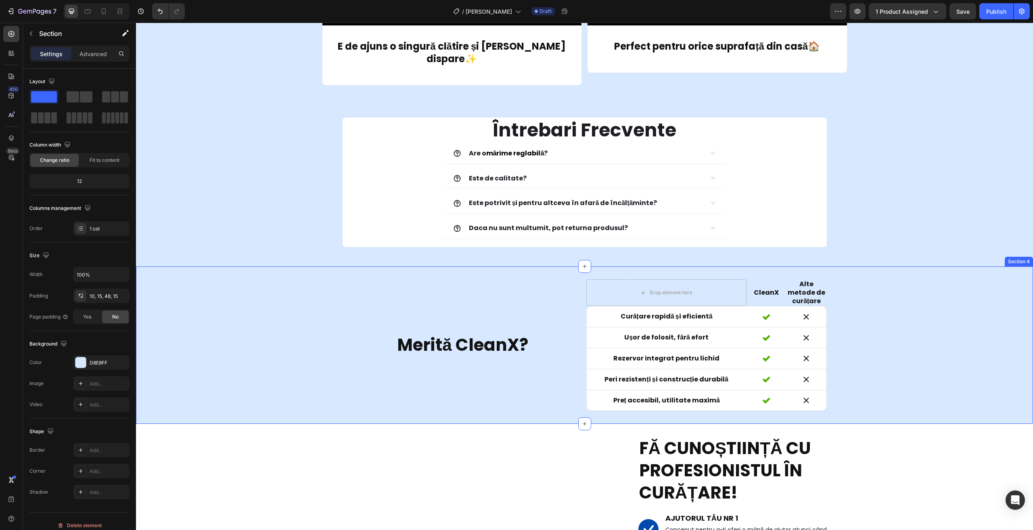
scroll to position [1452, 0]
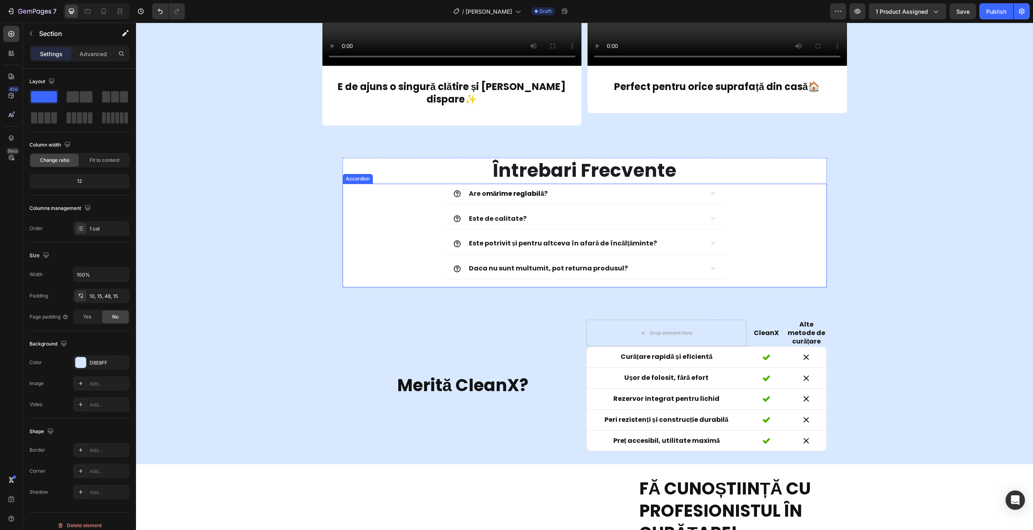
click at [496, 189] on strong "mărime reglabilă" at bounding box center [515, 193] width 58 height 9
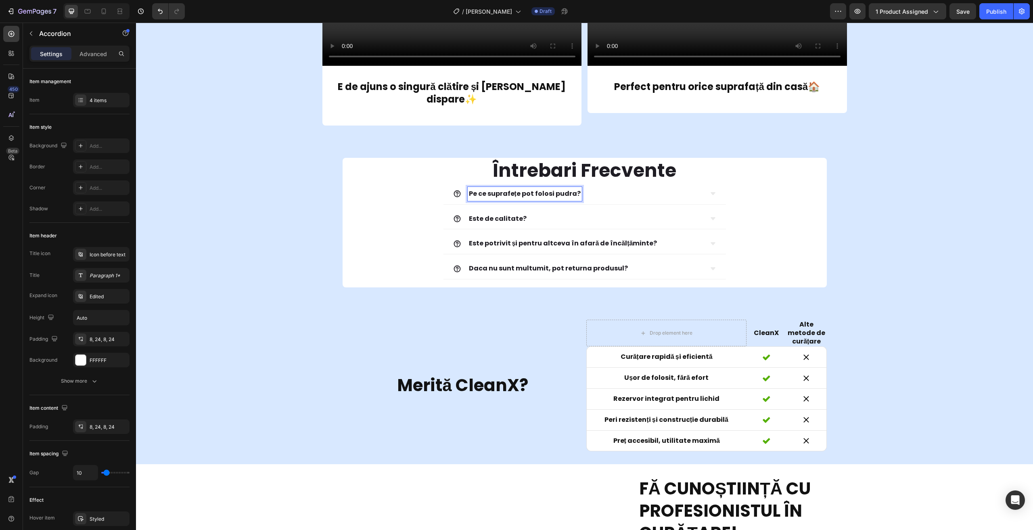
click at [609, 187] on div "Pe ce suprafețe pot folosi pudra?" at bounding box center [578, 194] width 250 height 14
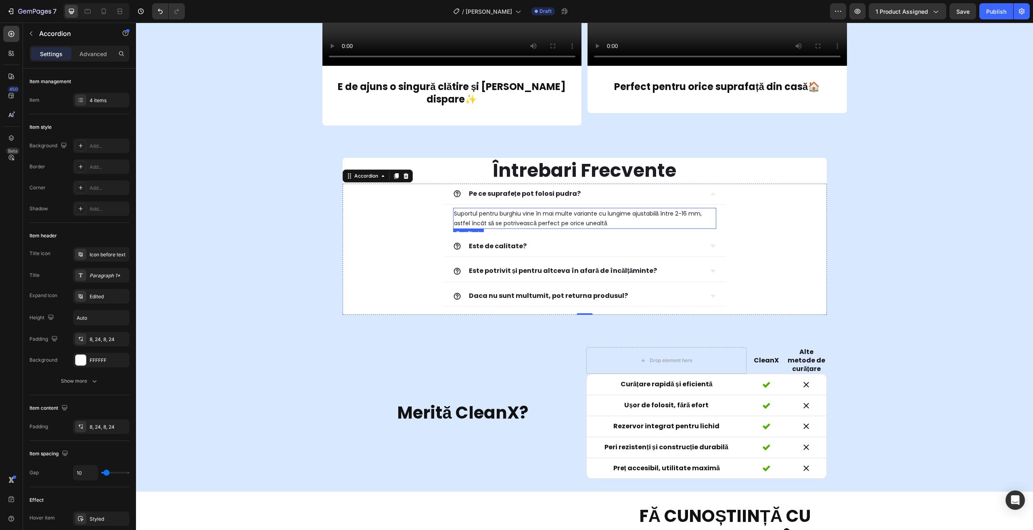
click at [543, 209] on p "Suportul pentru burghiu vine în mai multe variante cu lungime ajustabilă între …" at bounding box center [584, 218] width 261 height 19
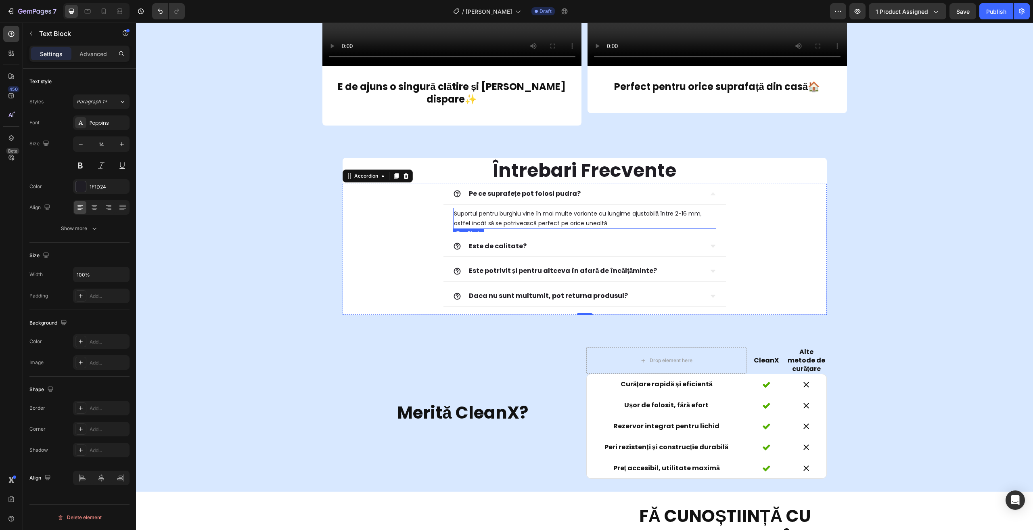
click at [543, 209] on p "Suportul pentru burghiu vine în mai multe variante cu lungime ajustabilă între …" at bounding box center [584, 218] width 261 height 19
click at [481, 241] on strong "Este de calitate?" at bounding box center [498, 245] width 58 height 9
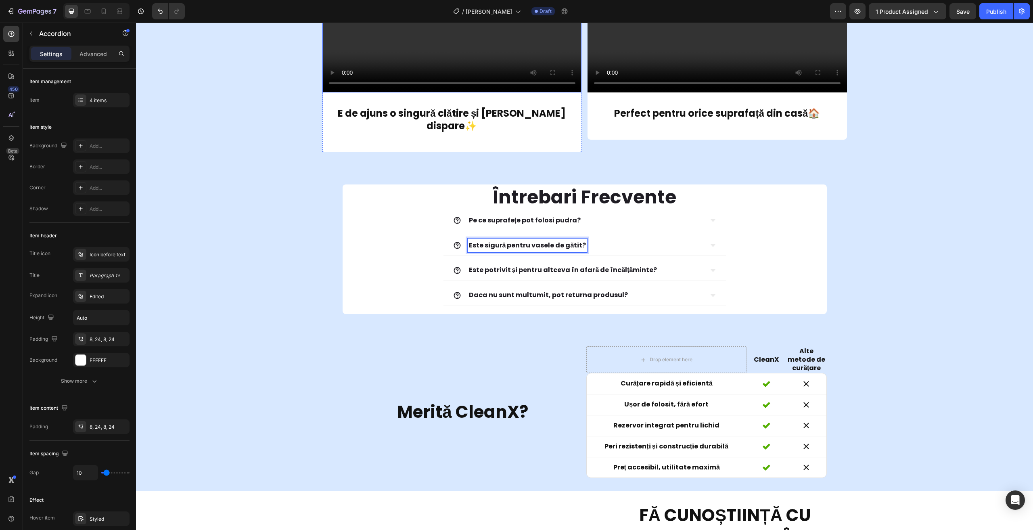
scroll to position [1425, 0]
click at [588, 214] on div "Pe ce suprafețe pot folosi pudra?" at bounding box center [578, 221] width 250 height 14
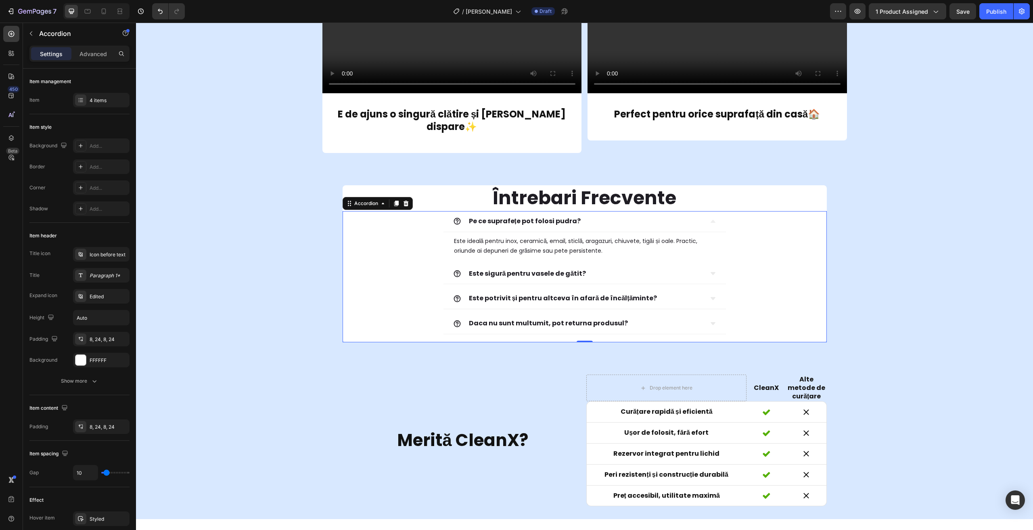
click at [591, 214] on div "Pe ce suprafețe pot folosi pudra?" at bounding box center [578, 221] width 250 height 14
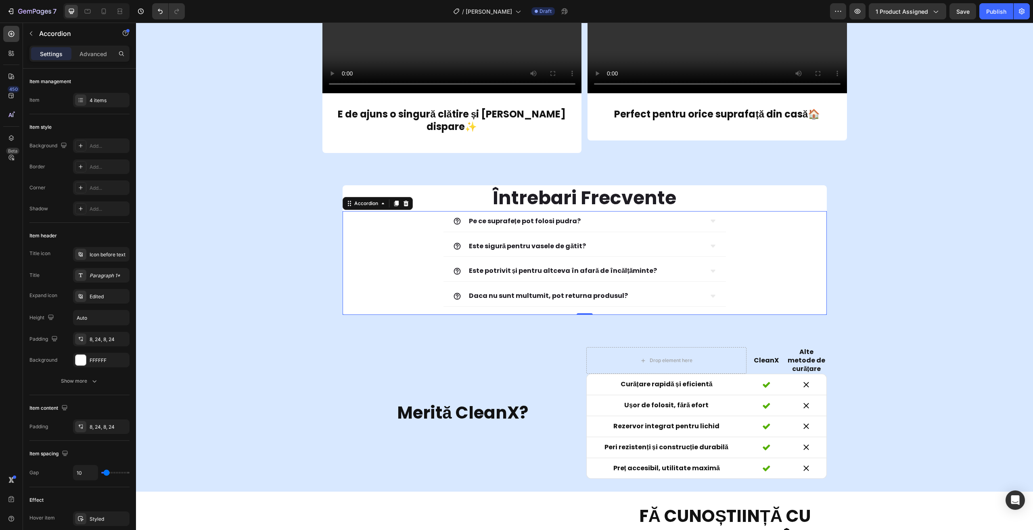
click at [608, 239] on div "Este sigură pentru vasele de gătit?" at bounding box center [578, 246] width 250 height 14
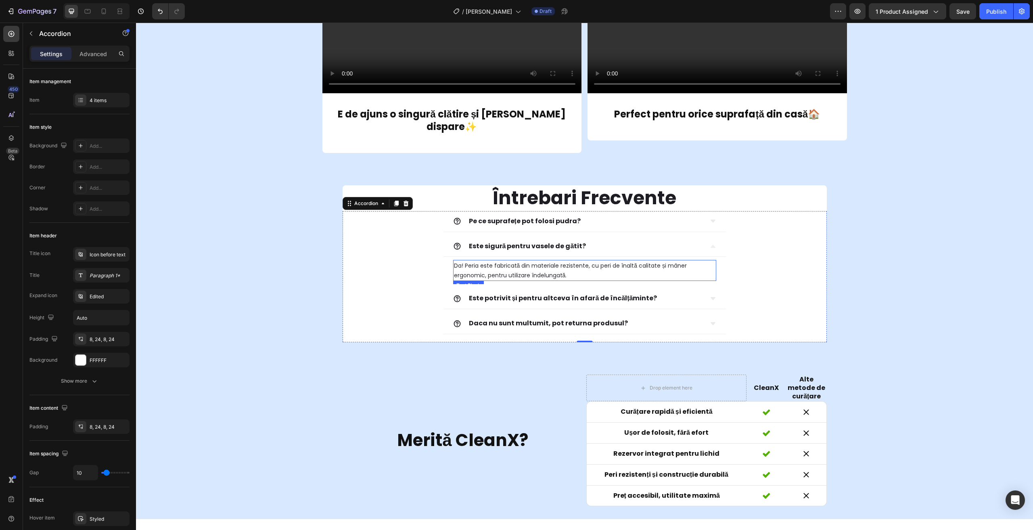
click at [493, 261] on span "Da! Peria este fabricată din materiale rezistente, cu peri de înaltă calitate ș…" at bounding box center [570, 270] width 233 height 18
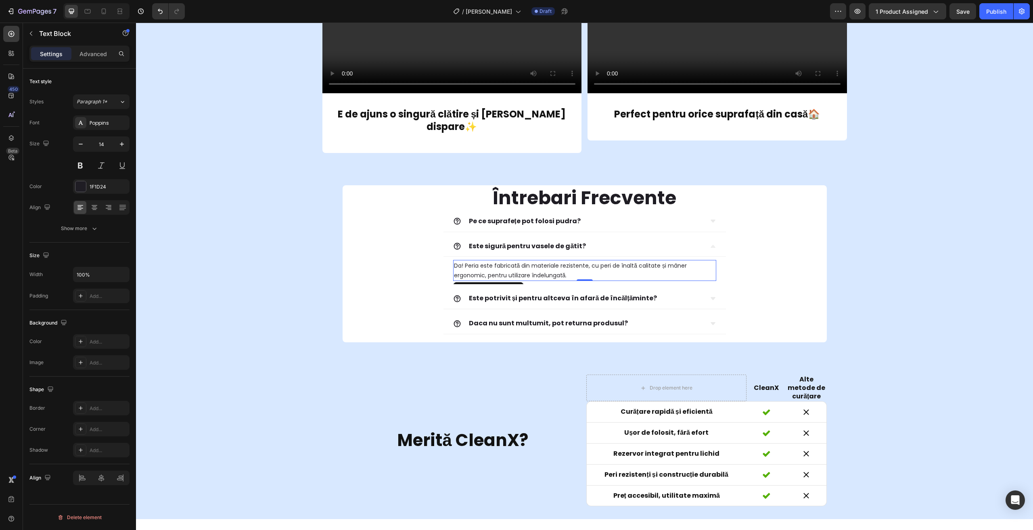
click at [493, 261] on span "Da! Peria este fabricată din materiale rezistente, cu peri de înaltă calitate ș…" at bounding box center [570, 270] width 233 height 18
click at [502, 293] on strong "Este potrivit și pentru altceva în afară de încălțăminte?" at bounding box center [563, 297] width 188 height 9
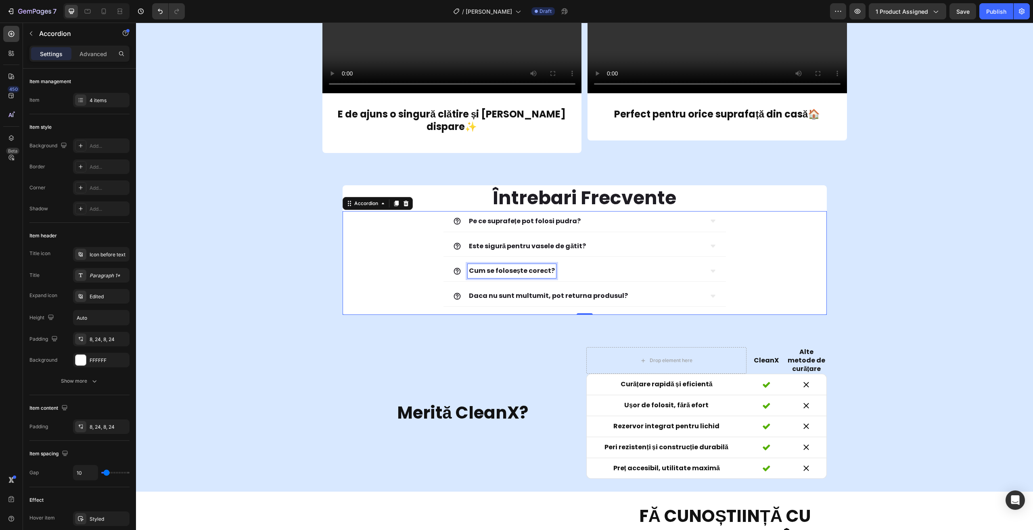
scroll to position [1397, 0]
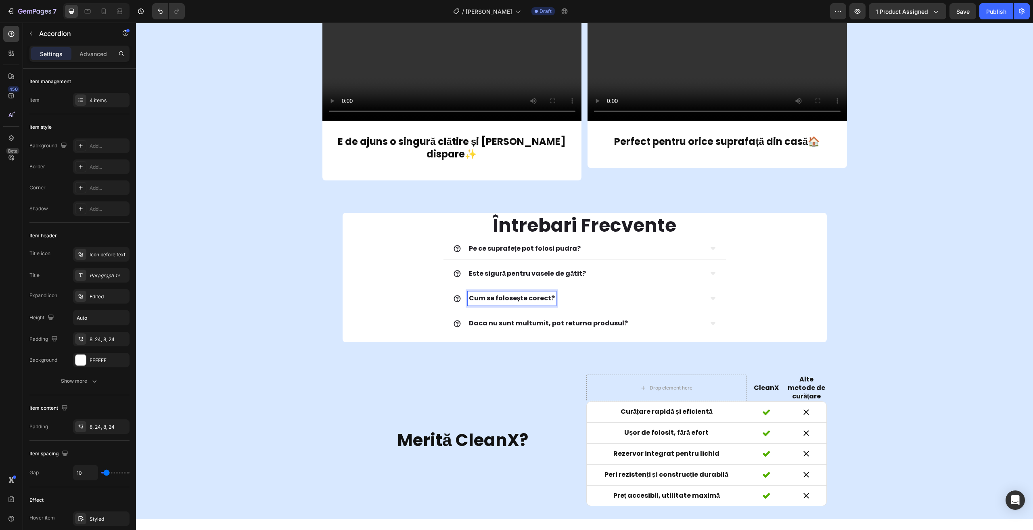
click at [625, 291] on div "Cum se folosește corect?" at bounding box center [578, 298] width 250 height 14
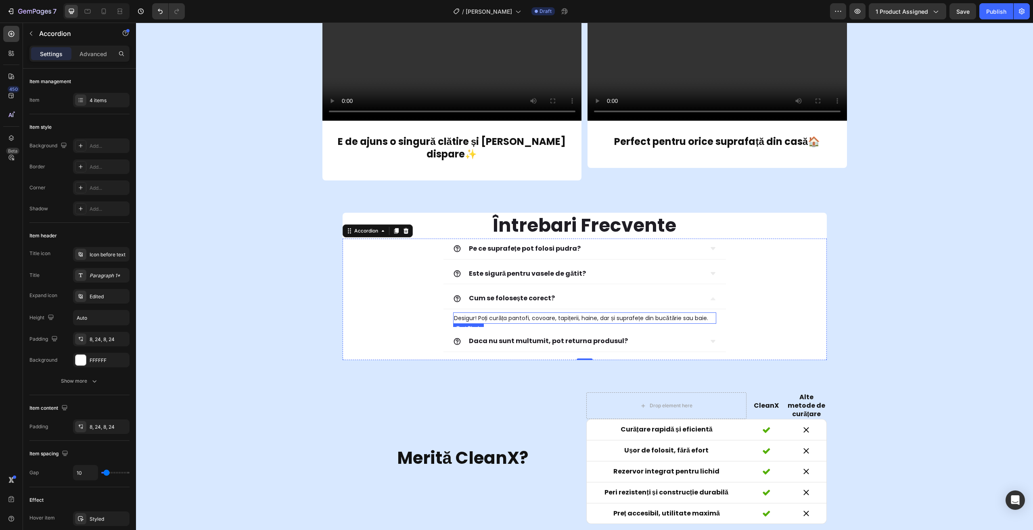
click at [536, 313] on p "Desigur! Poți curăța pantofi, covoare, tapițerii, haine, dar și suprafețe din b…" at bounding box center [584, 318] width 261 height 10
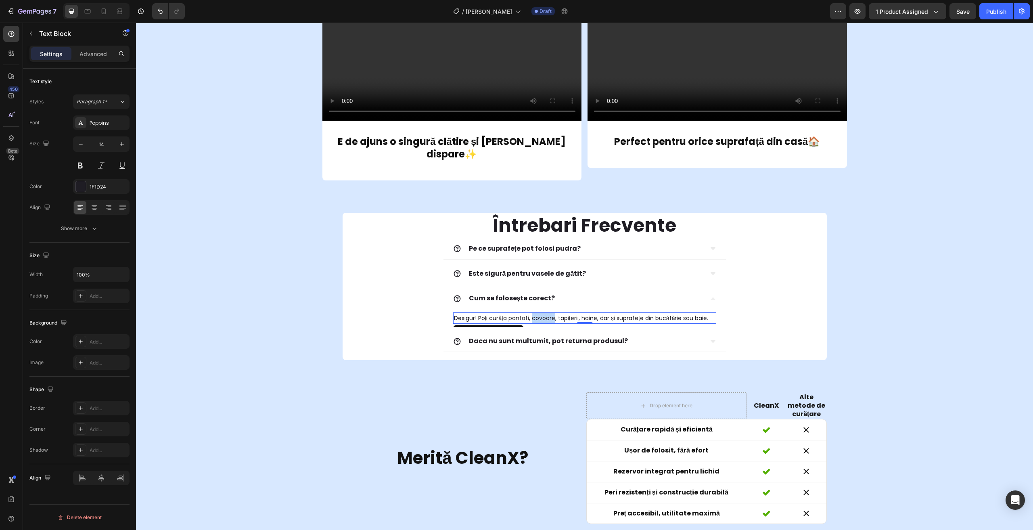
click at [536, 313] on p "Desigur! Poți curăța pantofi, covoare, tapițerii, haine, dar și suprafețe din b…" at bounding box center [584, 318] width 261 height 10
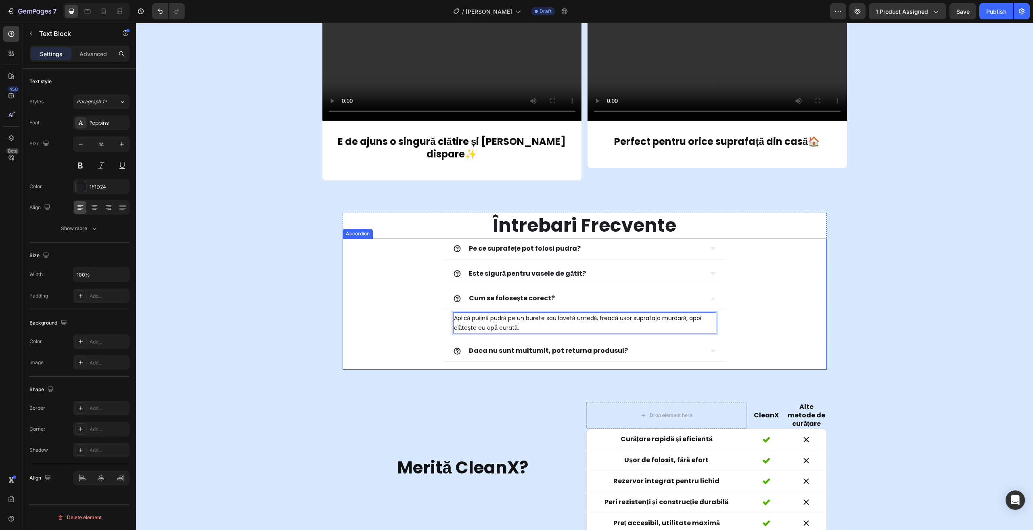
click at [685, 344] on div "Daca nu sunt multumit, pot returna produsul?" at bounding box center [578, 351] width 250 height 14
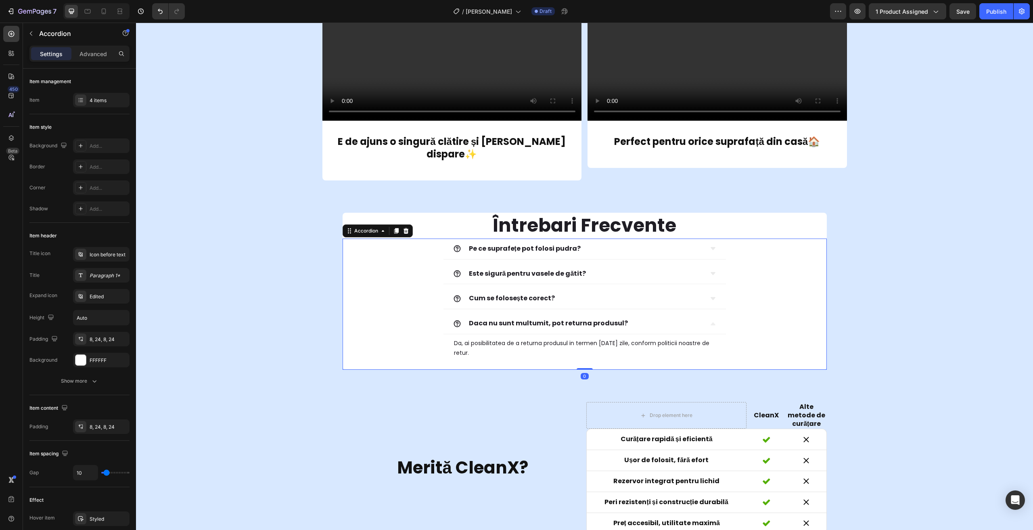
click at [656, 316] on div "Daca nu sunt multumit, pot returna produsul?" at bounding box center [578, 323] width 250 height 14
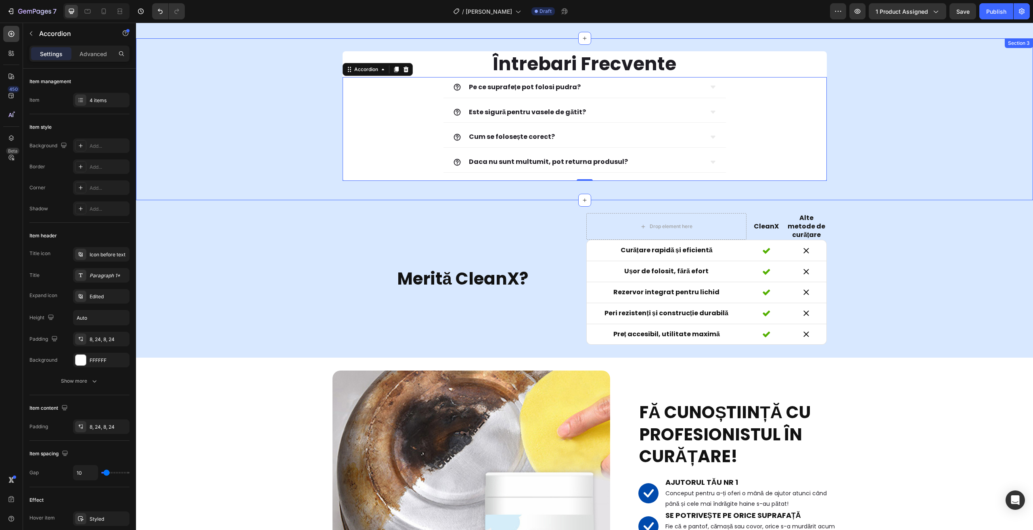
scroll to position [1518, 0]
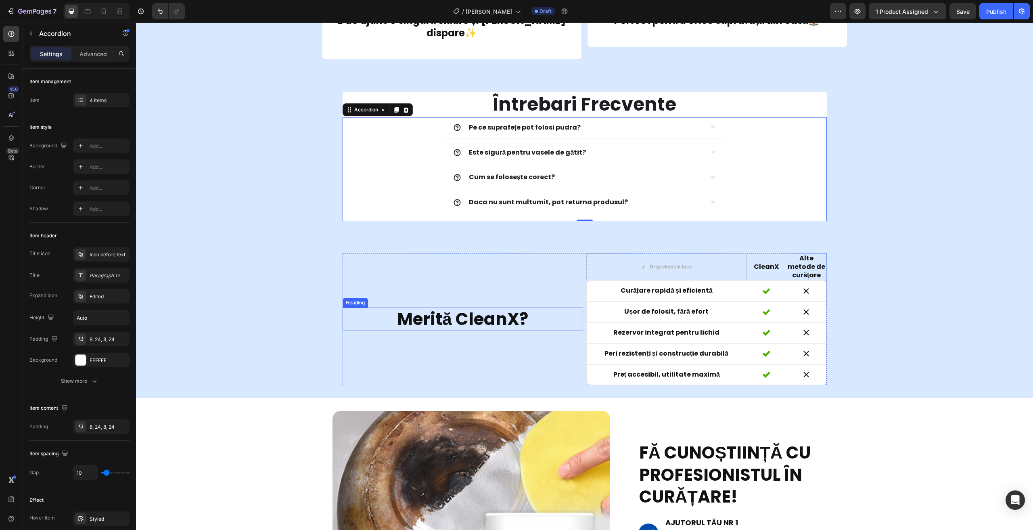
click at [464, 307] on strong "Merită CleanX?" at bounding box center [462, 319] width 131 height 24
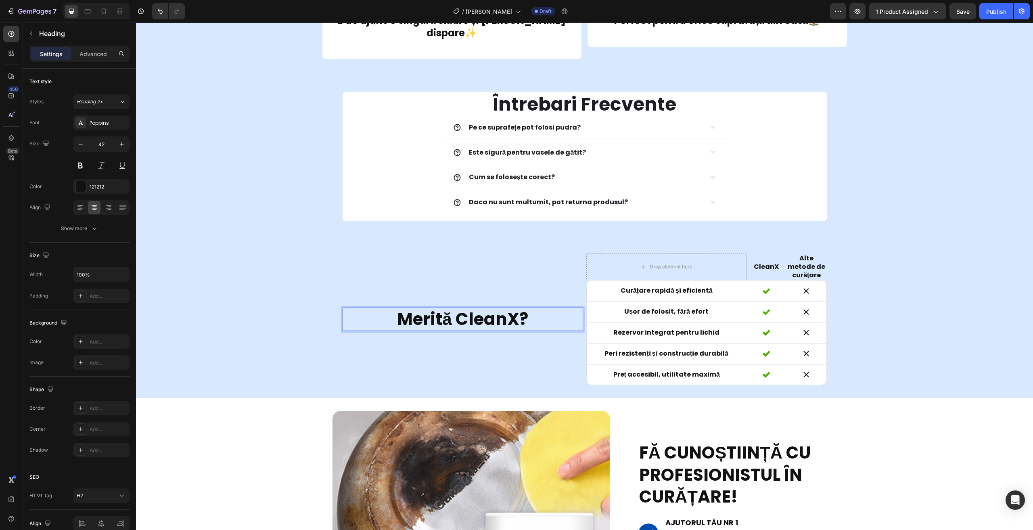
click at [457, 307] on strong "Merită CleanX?" at bounding box center [462, 319] width 131 height 24
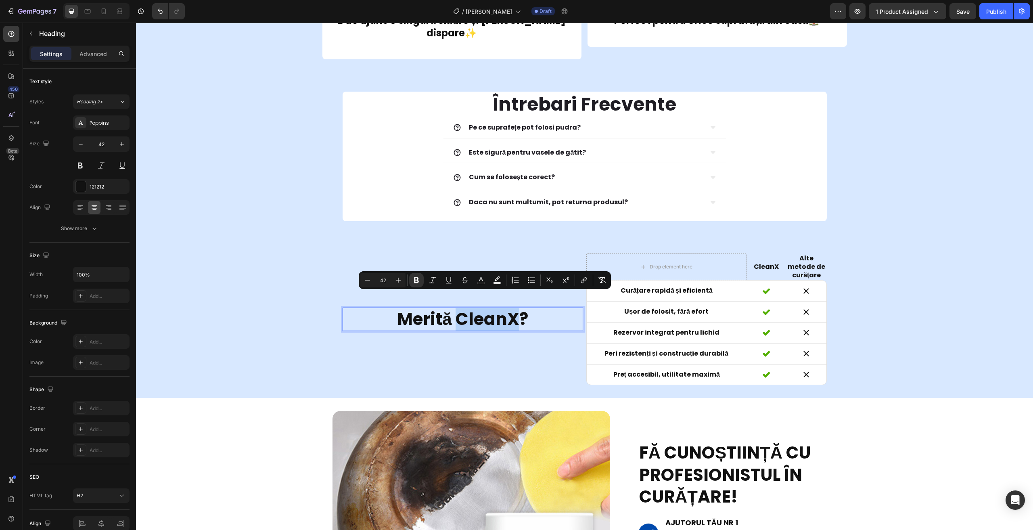
drag, startPoint x: 457, startPoint y: 302, endPoint x: 501, endPoint y: 312, distance: 44.2
click at [501, 312] on strong "Merită CleanX?" at bounding box center [462, 319] width 131 height 24
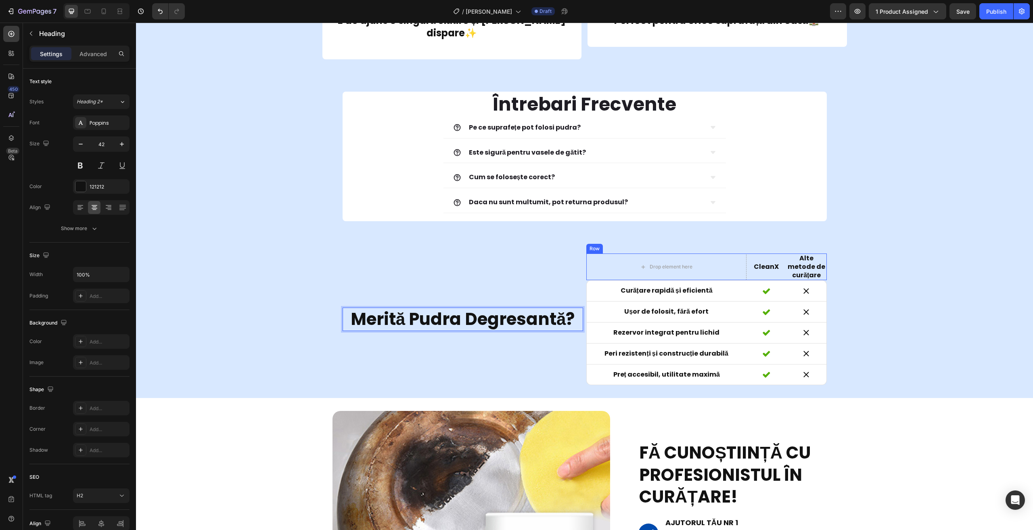
click at [760, 262] on strong "CleanX" at bounding box center [765, 266] width 25 height 9
click at [755, 262] on strong "CleanX" at bounding box center [765, 266] width 25 height 9
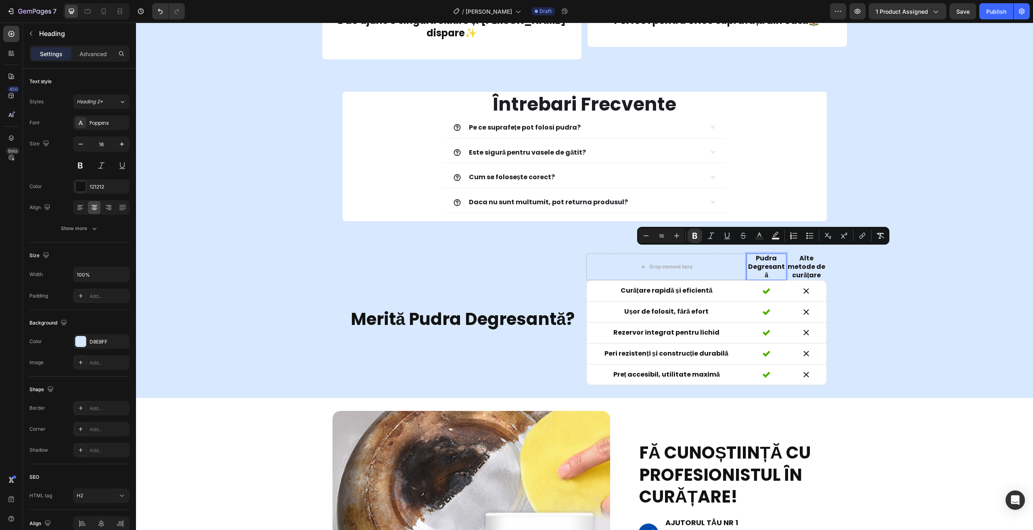
scroll to position [1510, 0]
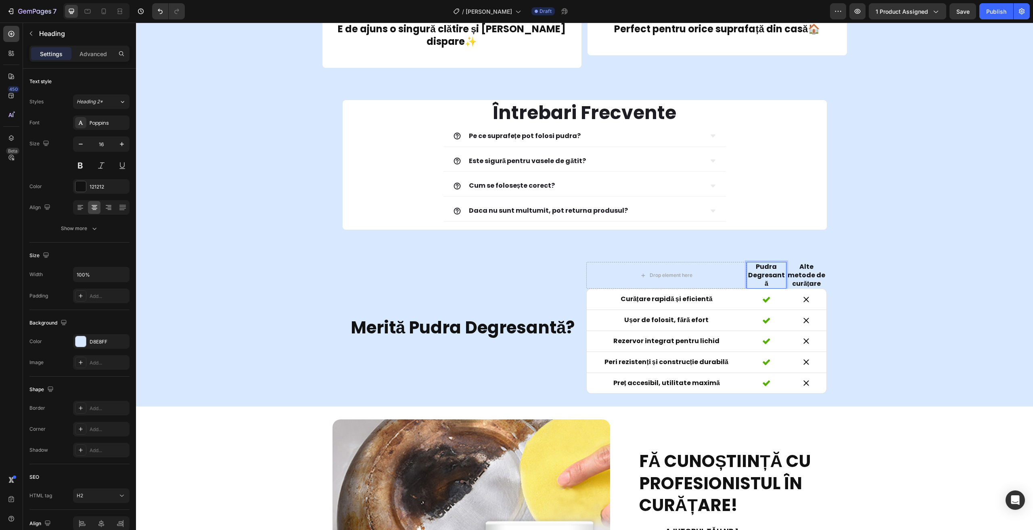
click at [779, 262] on strong "Pudra Degresantă" at bounding box center [766, 275] width 37 height 26
click at [655, 289] on h2 "Curățare rapidă și eficientă" at bounding box center [666, 299] width 160 height 21
click at [627, 310] on h2 "Ușor de folosit, fără efort" at bounding box center [666, 320] width 160 height 21
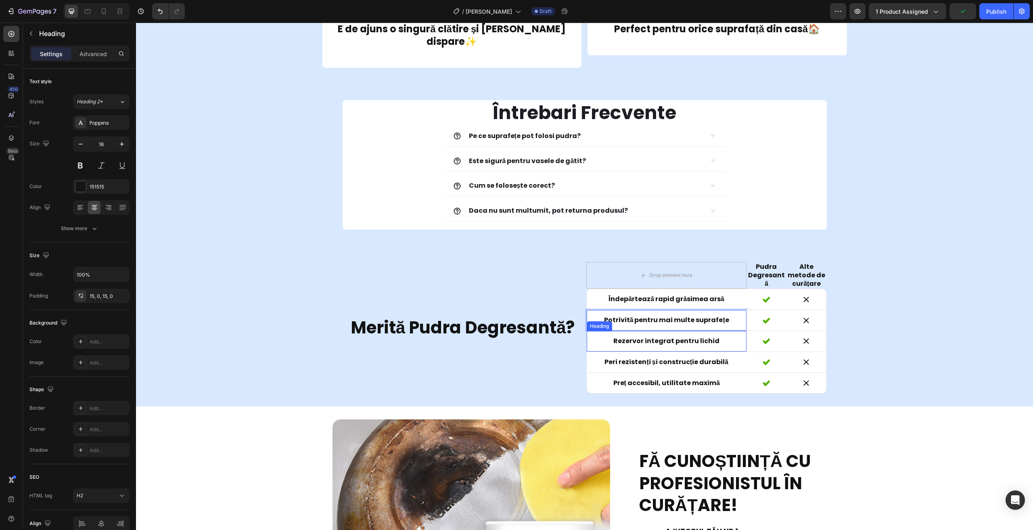
click at [623, 331] on h2 "Rezervor integrat pentru lichid" at bounding box center [666, 341] width 160 height 21
click at [622, 331] on h2 "Rezervor integrat pentru lichid" at bounding box center [666, 341] width 160 height 21
click at [622, 337] on p "Rezervor integrat pentru lichid" at bounding box center [666, 341] width 158 height 8
click at [661, 357] on strong "Peri rezistenți și construcție durabilă" at bounding box center [665, 361] width 123 height 9
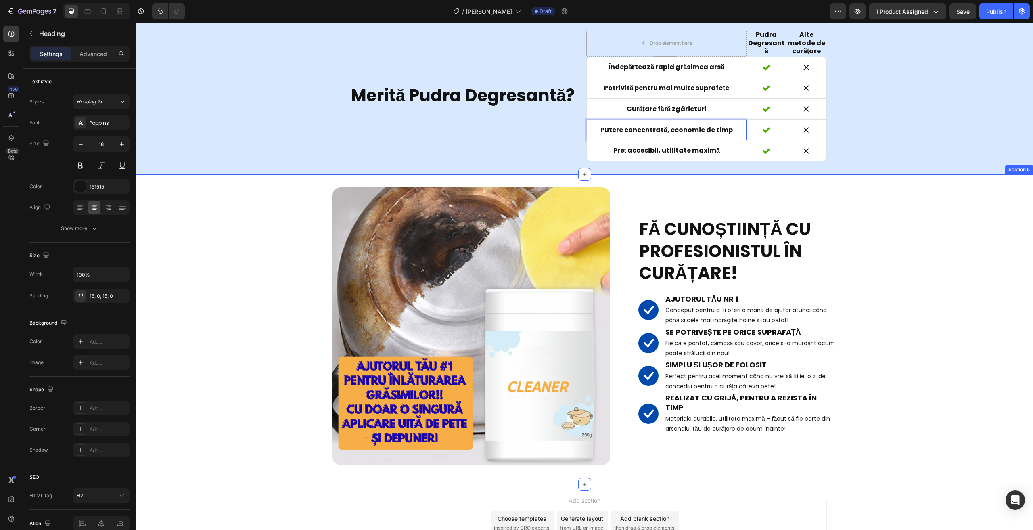
scroll to position [1752, 0]
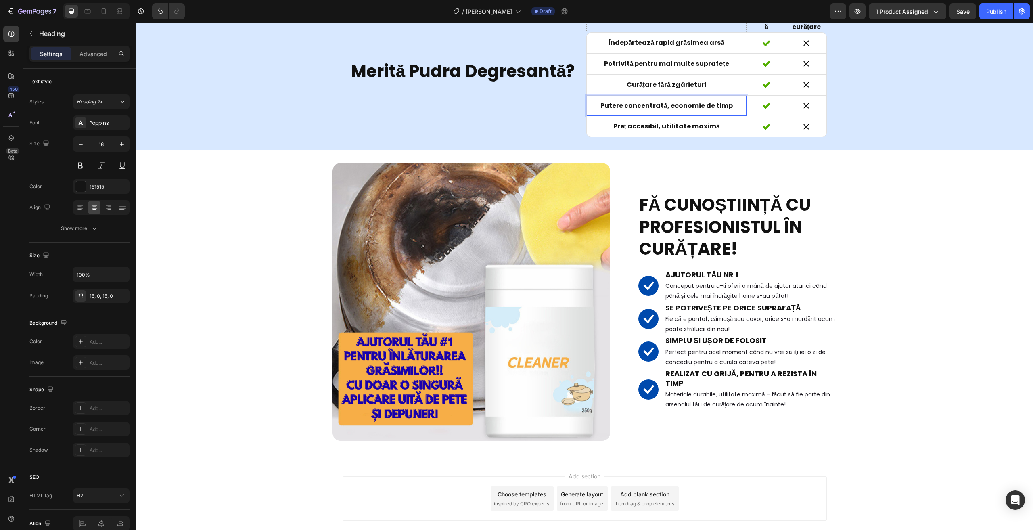
click at [817, 509] on div "Add section Choose templates inspired by CRO experts Generate layout from URL o…" at bounding box center [584, 498] width 484 height 44
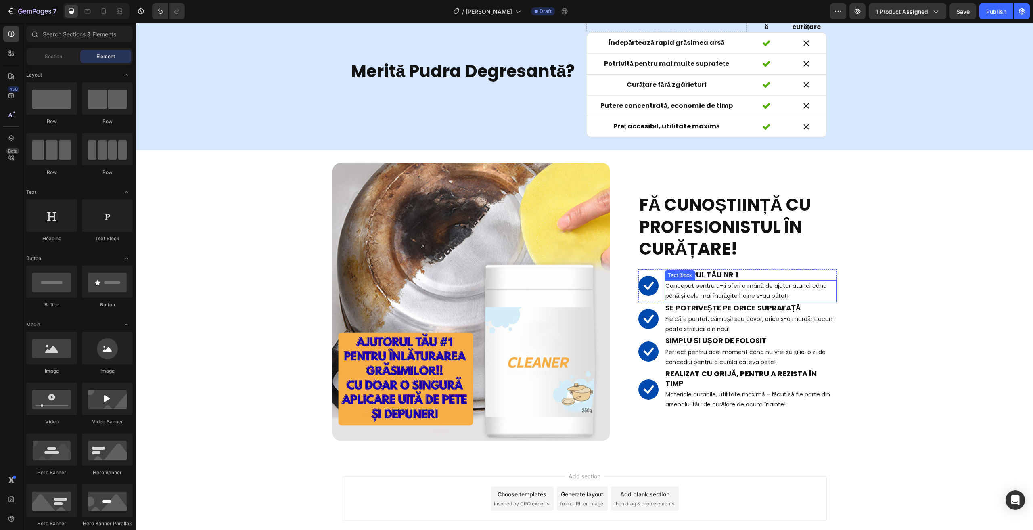
click at [752, 301] on p "Conceput pentru a-ți oferi o mână de ajutor atunci când până și cele mai îndrăg…" at bounding box center [750, 291] width 171 height 20
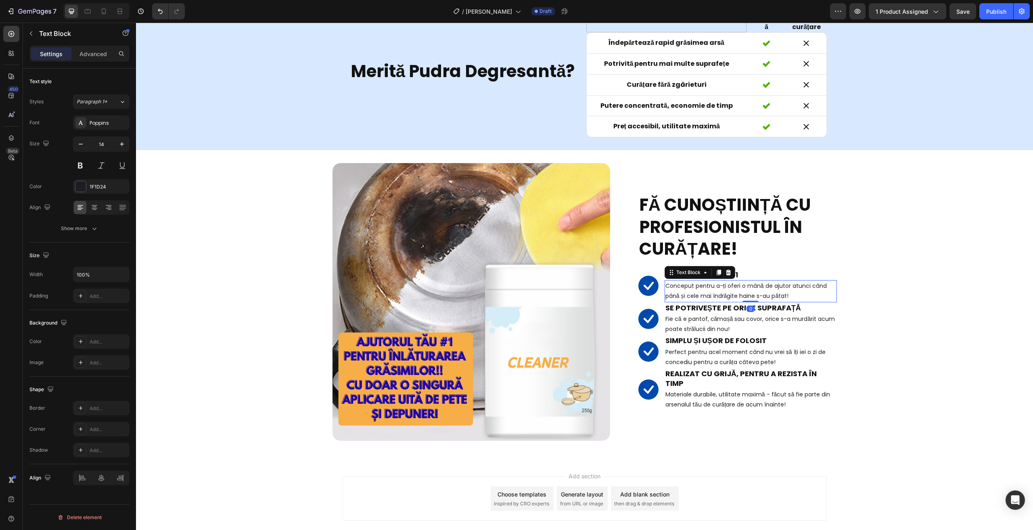
click at [752, 301] on p "Conceput pentru a-ți oferi o mână de ajutor atunci când până și cele mai îndrăg…" at bounding box center [750, 291] width 171 height 20
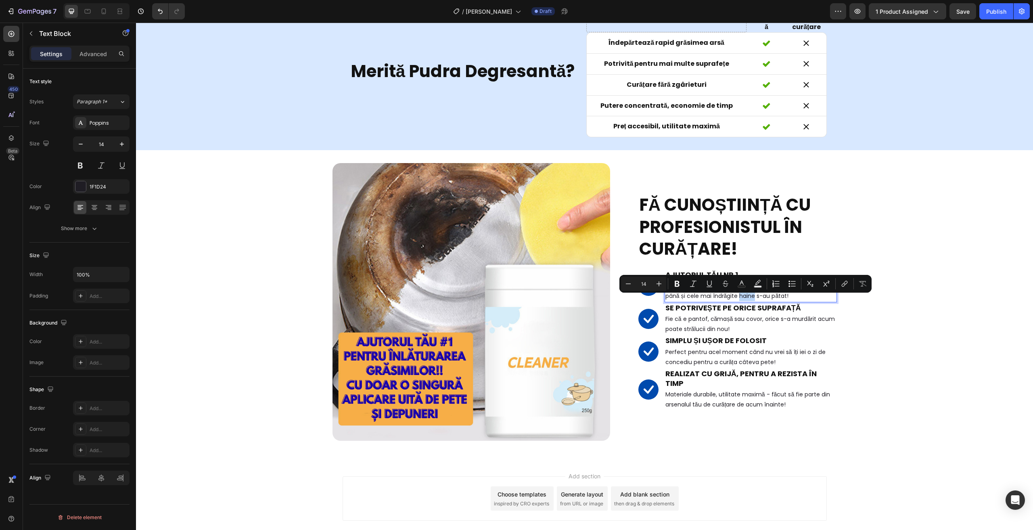
drag, startPoint x: 738, startPoint y: 300, endPoint x: 753, endPoint y: 302, distance: 15.4
click at [753, 301] on p "Conceput pentru a-ți oferi o mână de ajutor atunci când până și cele mai îndrăg…" at bounding box center [750, 291] width 171 height 20
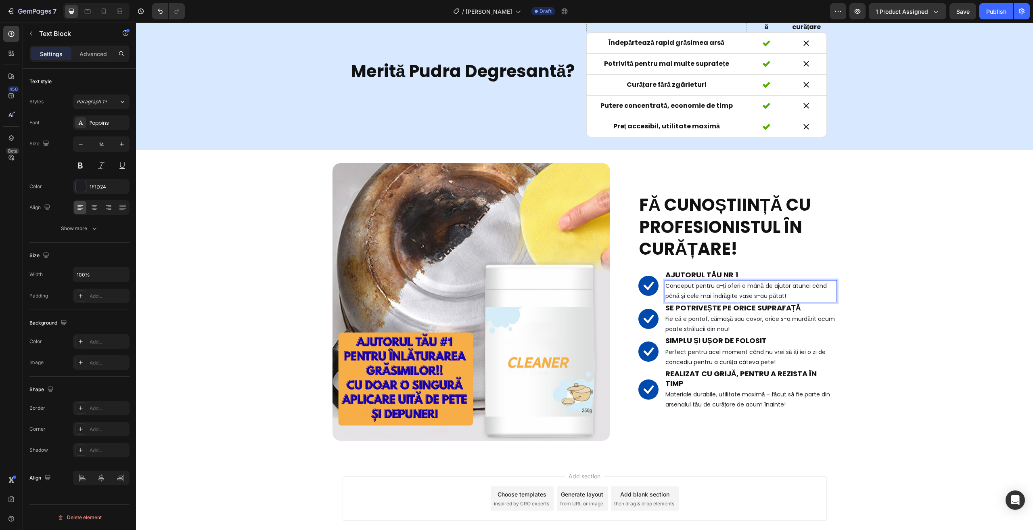
click at [782, 299] on p "Conceput pentru a-ți oferi o mână de ajutor atunci când până și cele mai îndrăg…" at bounding box center [750, 291] width 171 height 20
click at [825, 486] on div "Add section Choose templates inspired by CRO experts Generate layout from URL o…" at bounding box center [584, 500] width 897 height 80
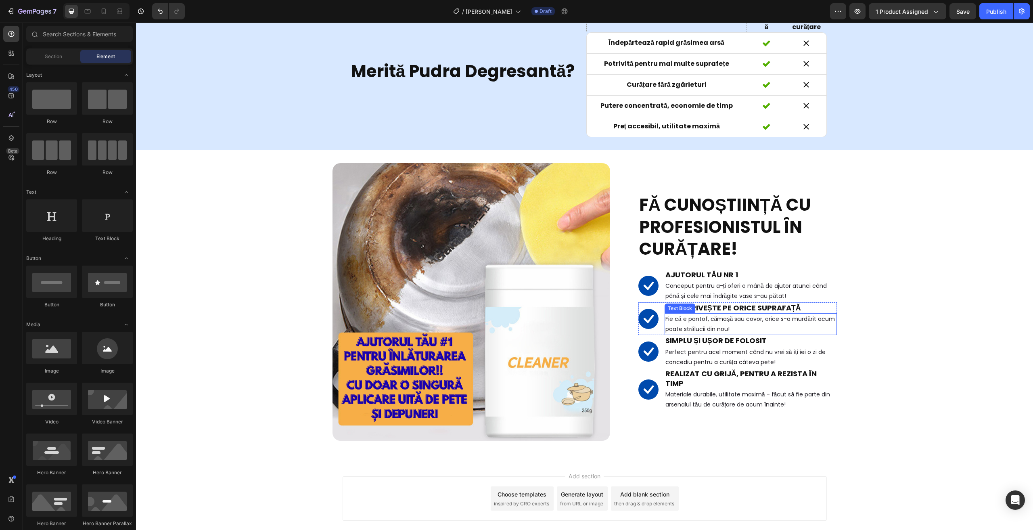
click at [686, 321] on p "Fie că e pantof, cămașă sau covor, orice s-a murdărit acum poate strălucii din …" at bounding box center [750, 324] width 171 height 20
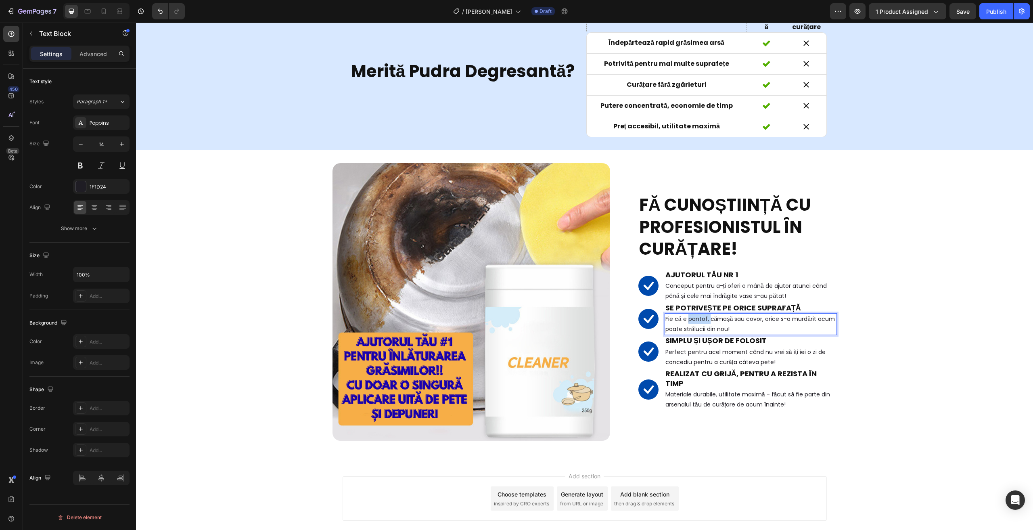
scroll to position [1741, 0]
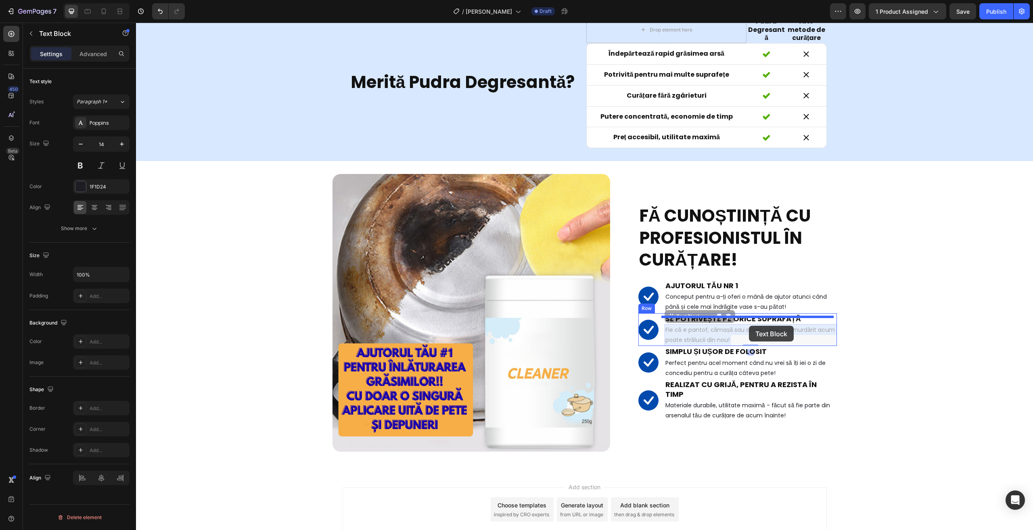
drag, startPoint x: 686, startPoint y: 321, endPoint x: 753, endPoint y: 329, distance: 67.7
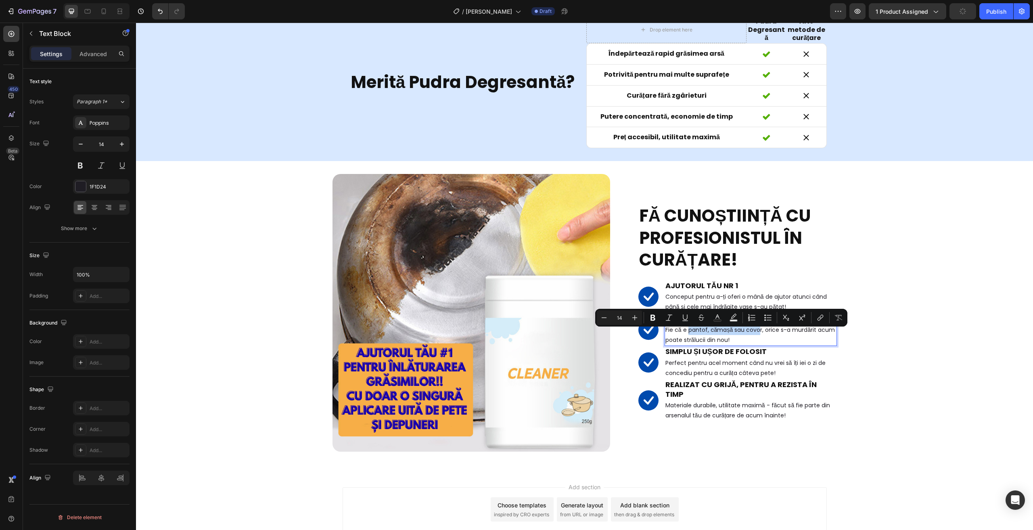
drag, startPoint x: 685, startPoint y: 333, endPoint x: 757, endPoint y: 337, distance: 71.9
click at [757, 337] on p "Fie că e pantof, cămașă sau covor, orice s-a murdărit acum poate strălucii din …" at bounding box center [750, 335] width 171 height 20
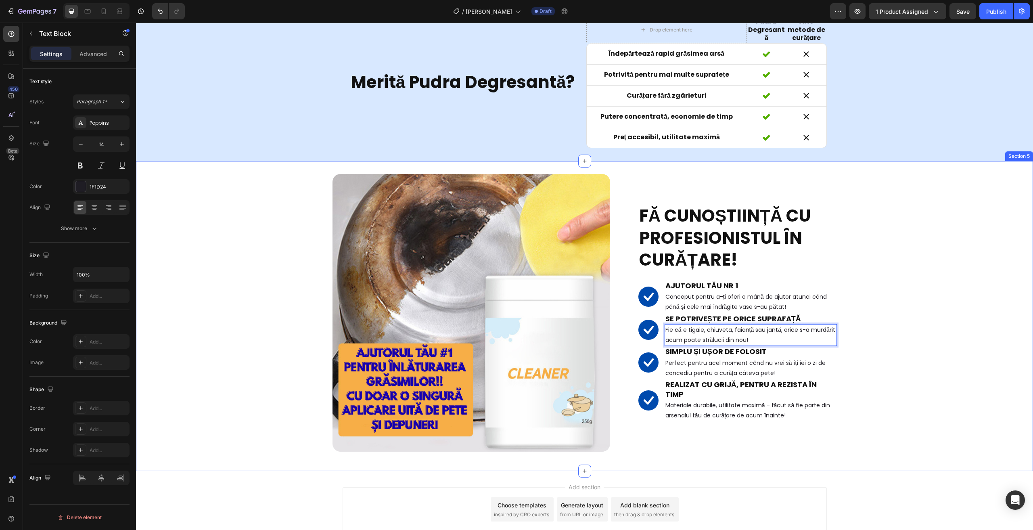
click at [944, 381] on div "Image FĂ CUNOȘTIINȚĂ CU PROFESIONISTUL ÎN CURĂȚARE! Heading Image AJUTORUL TĂU …" at bounding box center [584, 316] width 897 height 284
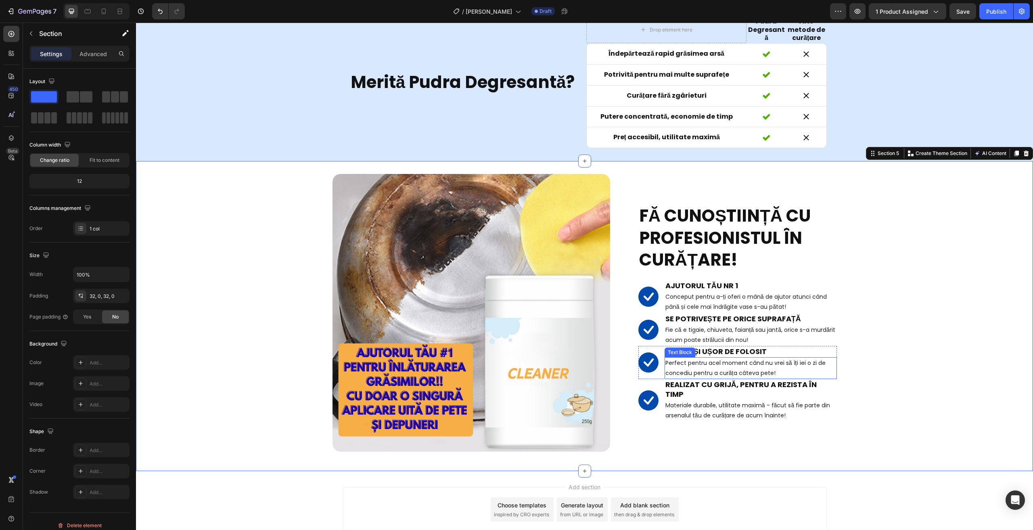
click at [771, 377] on p "Perfect pentru acel moment când nu vrei să îți iei o zi de concediu pentru a cu…" at bounding box center [750, 368] width 171 height 20
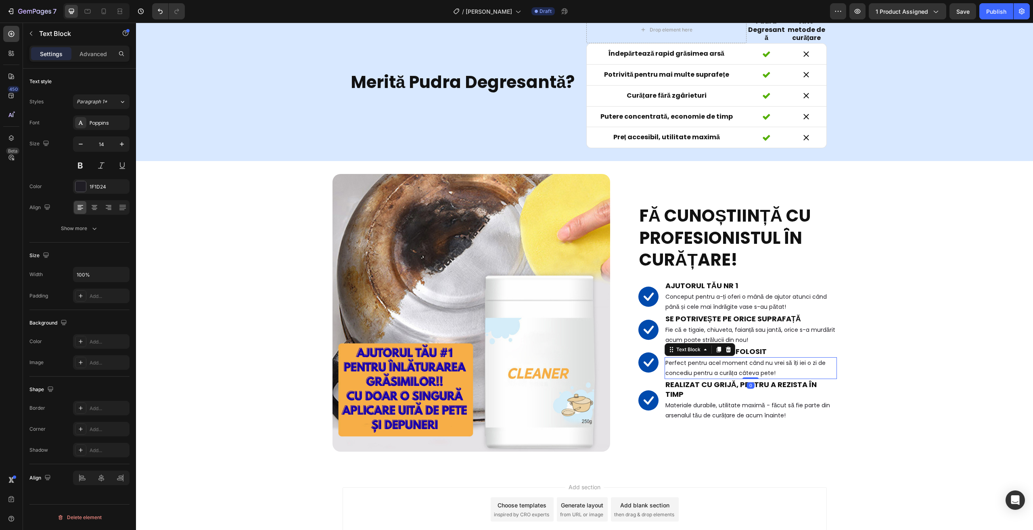
click at [770, 377] on p "Perfect pentru acel moment când nu vrei să îți iei o zi de concediu pentru a cu…" at bounding box center [750, 368] width 171 height 20
click at [839, 433] on div "Image FĂ CUNOȘTIINȚĂ CU PROFESIONISTUL ÎN CURĂȚARE! Heading Image AJUTORUL TĂU …" at bounding box center [584, 316] width 897 height 284
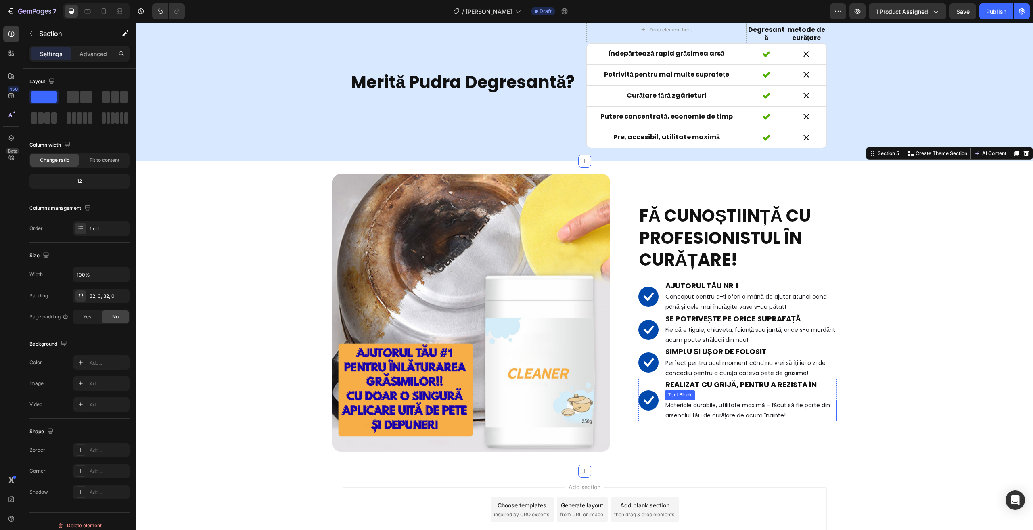
click at [667, 403] on p "Materiale durabile, utilitate maximă - făcut să fie parte din arsenalul tău de …" at bounding box center [750, 410] width 171 height 20
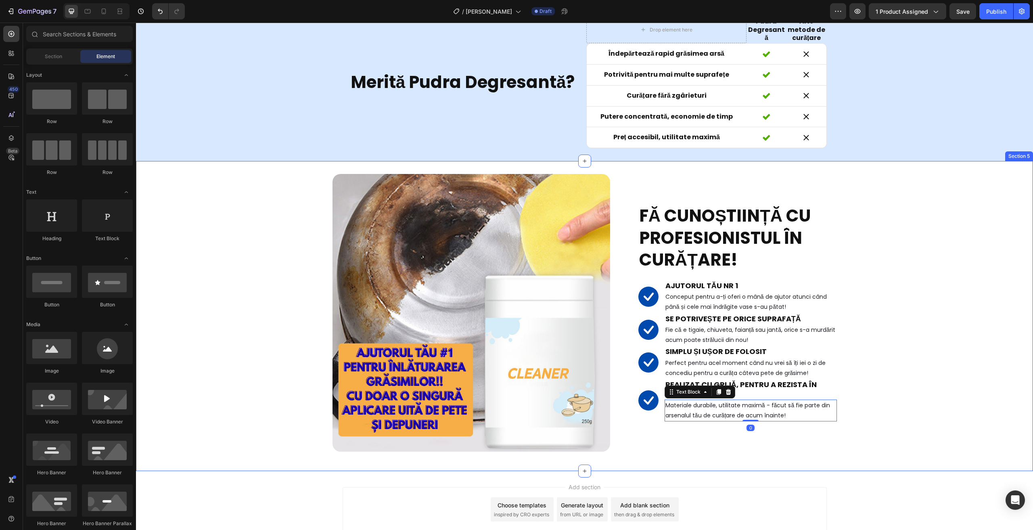
click at [881, 480] on div "Add section Choose templates inspired by CRO experts Generate layout from URL o…" at bounding box center [584, 511] width 897 height 80
click at [740, 388] on strong "REALIZAT CU GRIJĂ, PENTRU A REZISTA ÎN TIMP" at bounding box center [740, 388] width 151 height 19
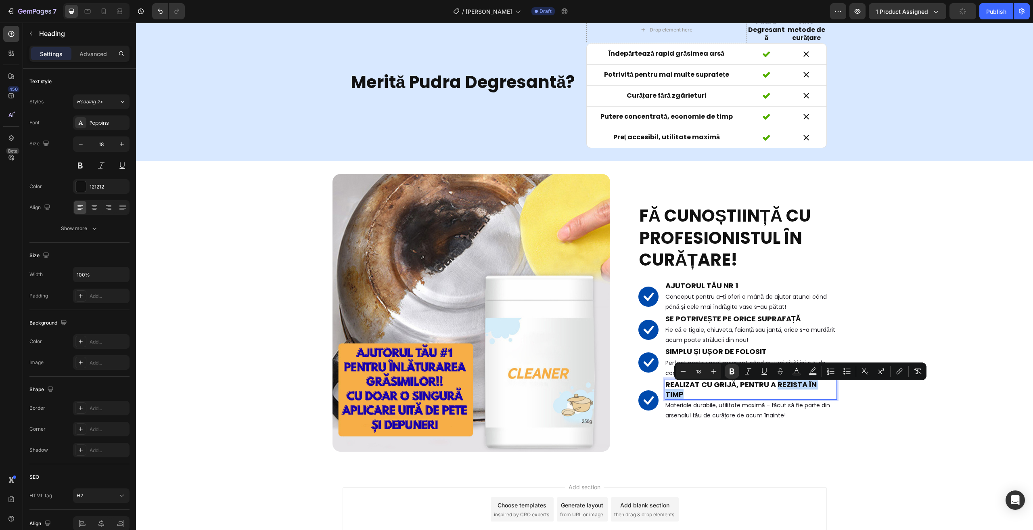
drag, startPoint x: 773, startPoint y: 388, endPoint x: 832, endPoint y: 392, distance: 59.5
click at [832, 392] on p "REALIZAT CU GRIJĂ, PENTRU A REZISTA ÎN TIMP" at bounding box center [750, 389] width 171 height 19
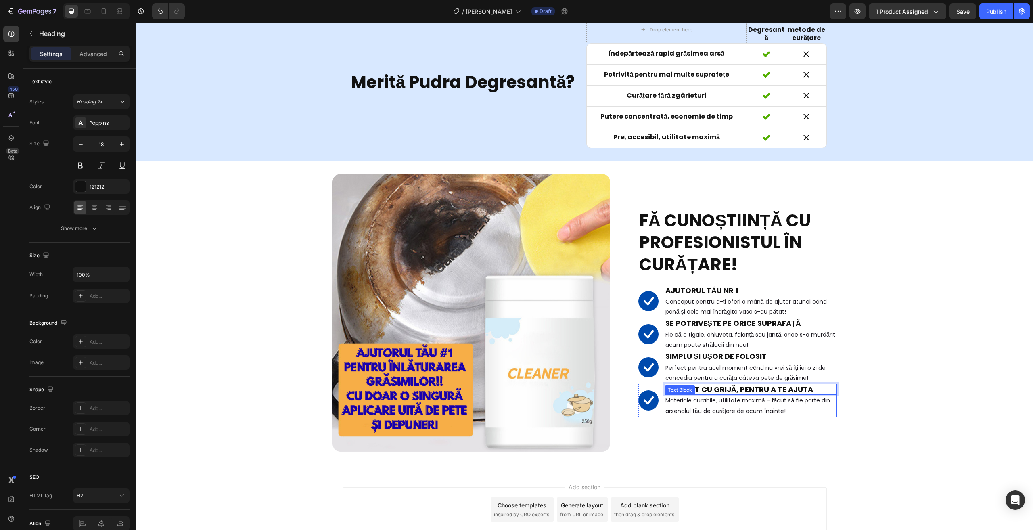
click at [665, 398] on p "Materiale durabile, utilitate maximă - făcut să fie parte din arsenalul tău de …" at bounding box center [750, 405] width 171 height 20
click at [805, 472] on div "Add section Choose templates inspired by CRO experts Generate layout from URL o…" at bounding box center [584, 511] width 897 height 80
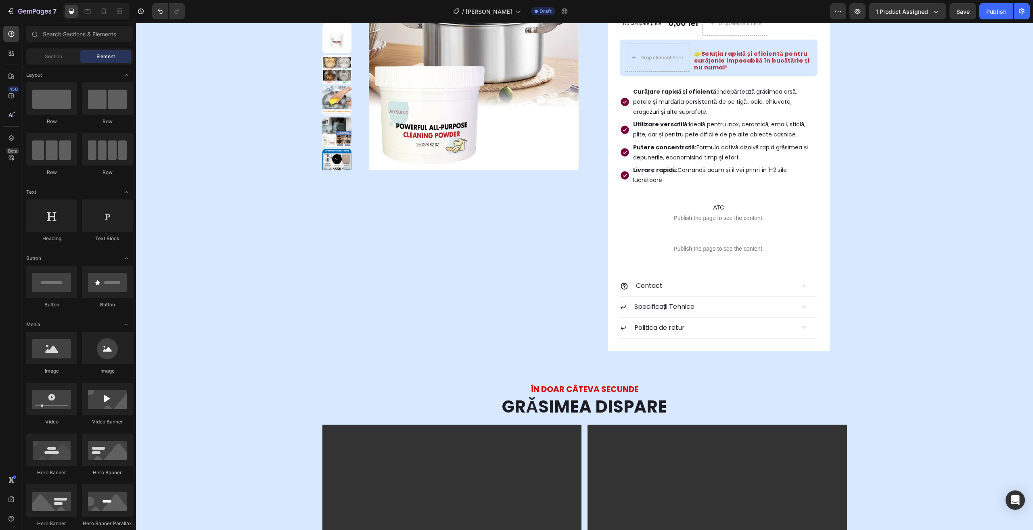
scroll to position [0, 0]
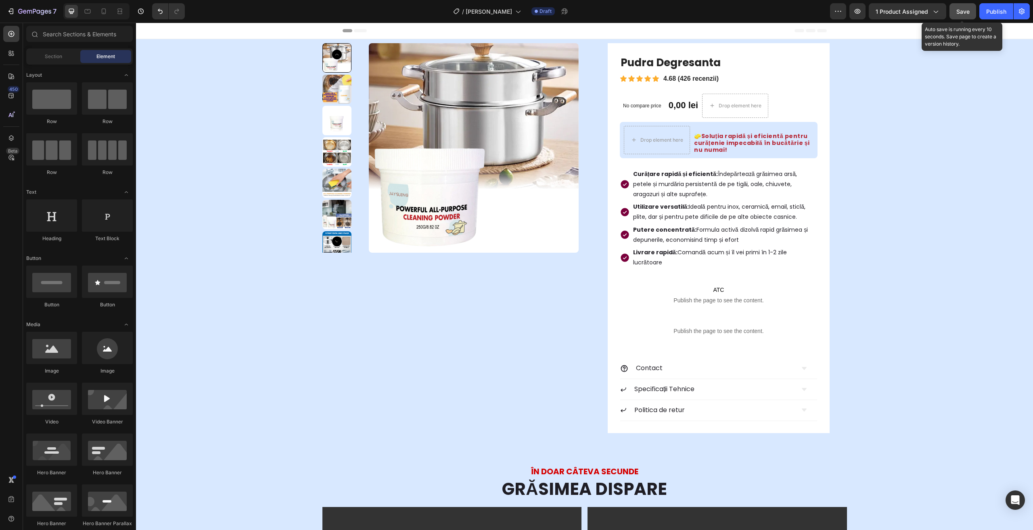
click at [966, 10] on span "Save" at bounding box center [962, 11] width 13 height 7
click at [968, 13] on span "Save" at bounding box center [962, 11] width 13 height 7
